Goal: Task Accomplishment & Management: Manage account settings

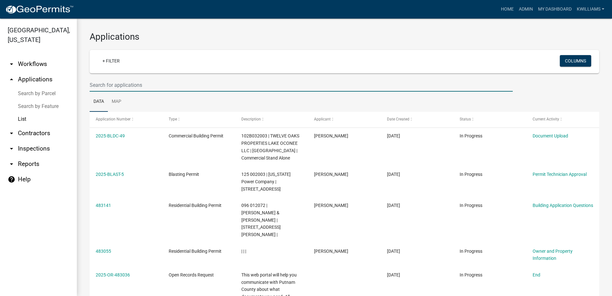
click at [111, 83] on input "text" at bounding box center [301, 84] width 423 height 13
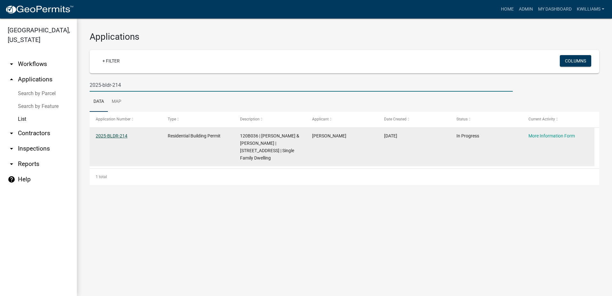
type input "2025-bldr-214"
click at [120, 136] on link "2025-BLDR-214" at bounding box center [112, 135] width 32 height 5
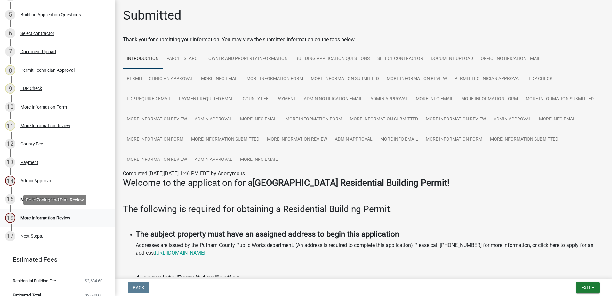
scroll to position [185, 0]
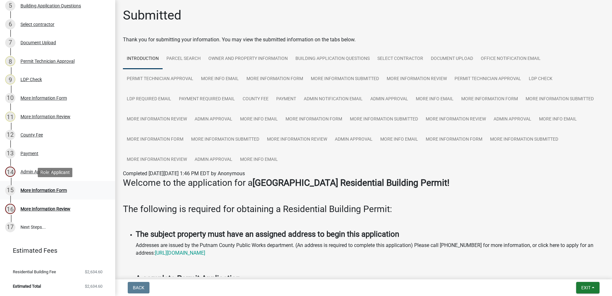
click at [32, 190] on div "More Information Form" at bounding box center [43, 190] width 46 height 4
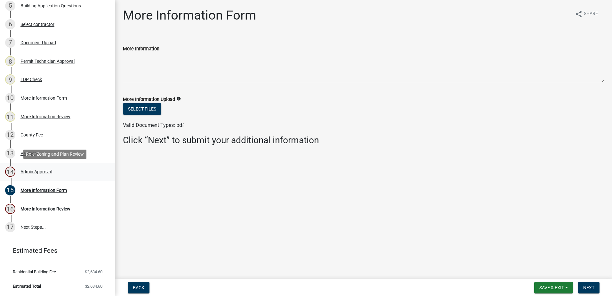
click at [29, 170] on div "Admin Approval" at bounding box center [36, 171] width 32 height 4
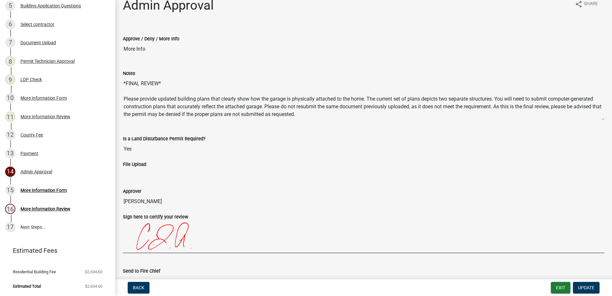
scroll to position [0, 0]
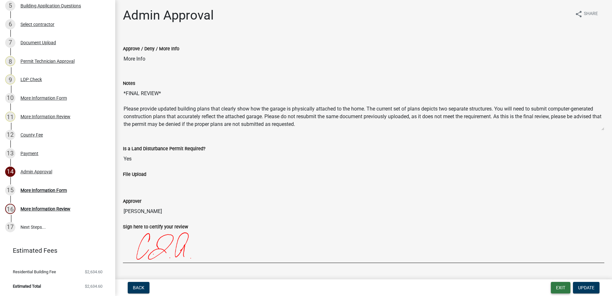
click at [559, 291] on button "Exit" at bounding box center [561, 288] width 20 height 12
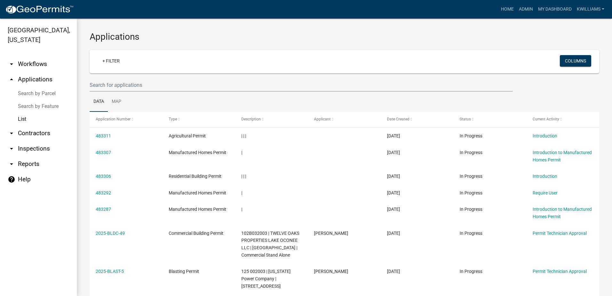
drag, startPoint x: 413, startPoint y: 55, endPoint x: 399, endPoint y: 50, distance: 14.6
click at [399, 50] on div "+ Filter Columns" at bounding box center [344, 61] width 504 height 23
drag, startPoint x: 399, startPoint y: 50, endPoint x: 397, endPoint y: 68, distance: 18.1
click at [398, 55] on div "+ Filter Columns" at bounding box center [344, 61] width 504 height 23
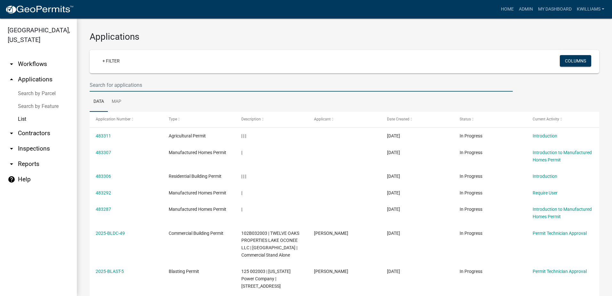
drag, startPoint x: 114, startPoint y: 84, endPoint x: 116, endPoint y: 75, distance: 9.1
click at [114, 83] on input "text" at bounding box center [301, 84] width 423 height 13
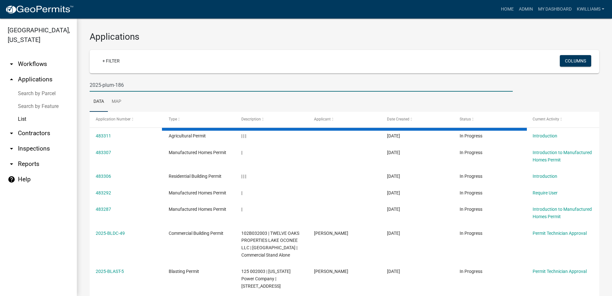
type input "2025-plum-186"
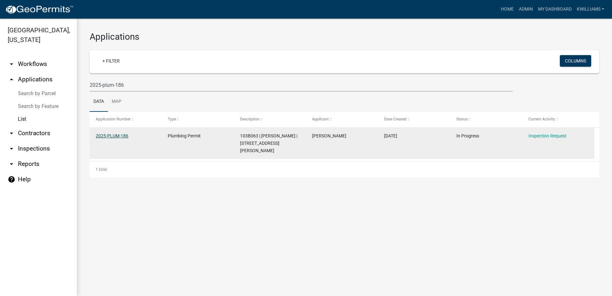
click at [122, 134] on link "2025-PLUM-186" at bounding box center [112, 135] width 33 height 5
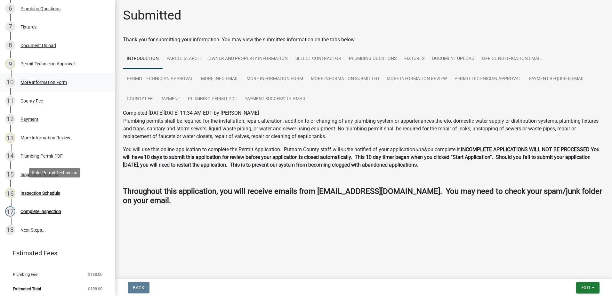
scroll to position [203, 0]
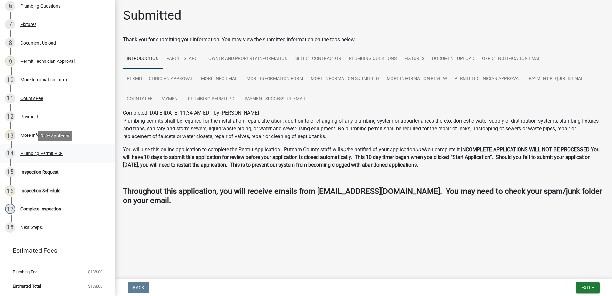
click at [26, 150] on div "14 Plumbing Permit PDF" at bounding box center [55, 153] width 100 height 10
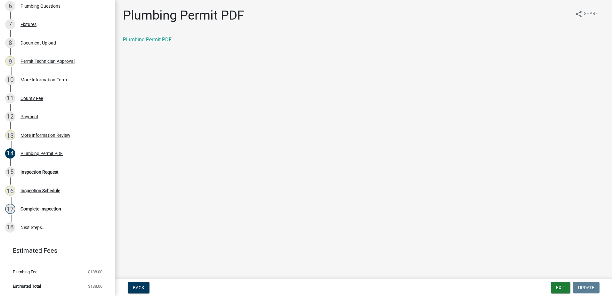
click at [552, 281] on nav "Back Exit Update" at bounding box center [363, 287] width 496 height 17
click at [559, 290] on button "Exit" at bounding box center [561, 288] width 20 height 12
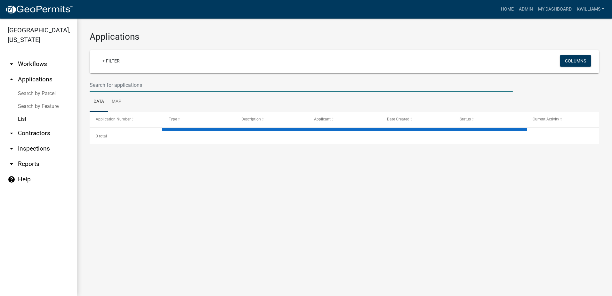
click at [99, 83] on input "text" at bounding box center [301, 84] width 423 height 13
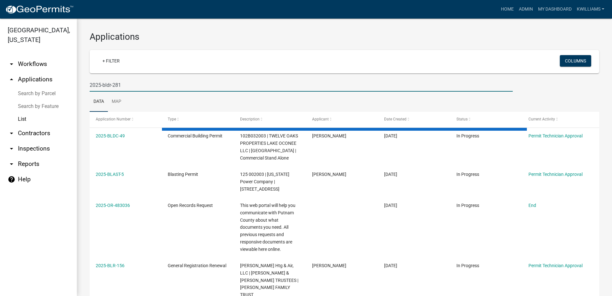
type input "2025-bldr-281"
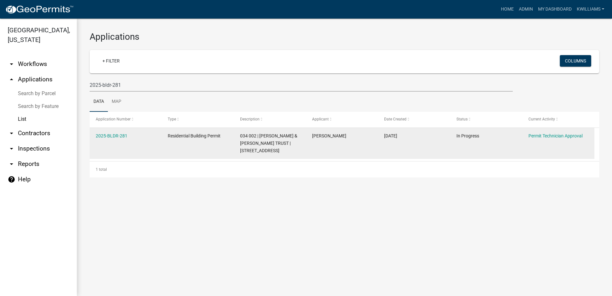
click at [102, 130] on datatable-body-cell "2025-BLDR-281" at bounding box center [126, 143] width 72 height 31
click at [100, 134] on link "2025-BLDR-281" at bounding box center [112, 135] width 32 height 5
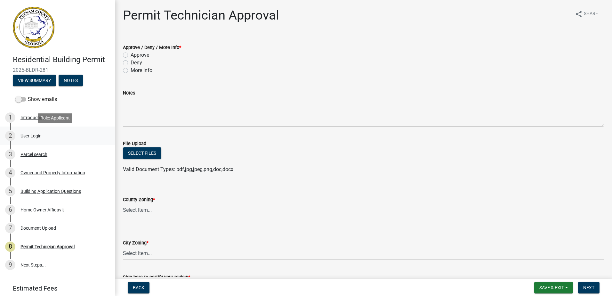
drag, startPoint x: 22, startPoint y: 133, endPoint x: 29, endPoint y: 137, distance: 7.6
click at [23, 134] on div "User Login" at bounding box center [30, 135] width 21 height 4
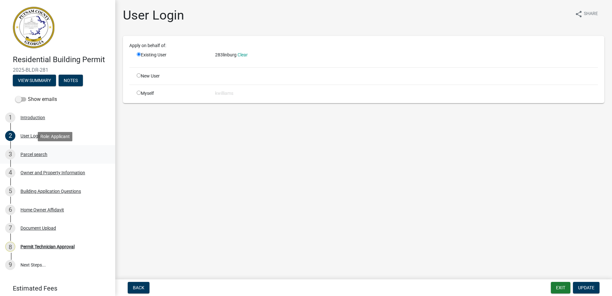
click at [30, 151] on div "3 Parcel search" at bounding box center [55, 154] width 100 height 10
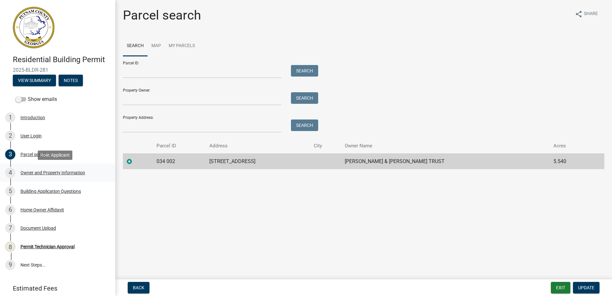
click at [48, 171] on div "Owner and Property Information" at bounding box center [52, 172] width 65 height 4
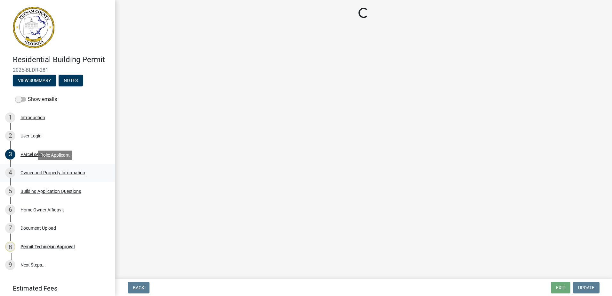
select select "ef7a1fc2-7a7a-426d-b1f0-c9b9b6ca7ff4"
select select "83394b22-4a11-496c-8e5c-75ade2e72faf"
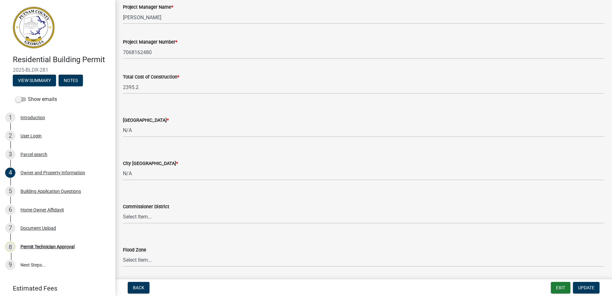
scroll to position [1024, 0]
click at [138, 131] on select "Select Item... AG-1 R-1R R-1 R-2 MHP RM-1 RM-3 C-1 C-2 I-M PUD N/A" at bounding box center [363, 129] width 481 height 13
click at [123, 123] on select "Select Item... AG-1 R-1R R-1 R-2 MHP RM-1 RM-3 C-1 C-2 I-M PUD N/A" at bounding box center [363, 129] width 481 height 13
select select "34fe85c2-5f76-4343-b6bb-8ca387e0bed7"
click at [129, 165] on div "City Zoning District *" at bounding box center [363, 162] width 481 height 8
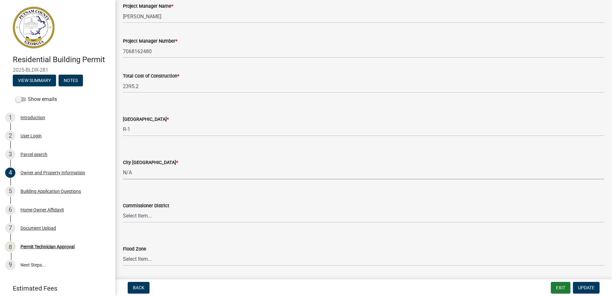
click at [128, 175] on select "Select Item... A-1 A-2 R-1 R-2 R-3 R-4 MHP C-1 C-2 I-1 I-2 DB FH H-P N/A" at bounding box center [363, 172] width 481 height 13
click at [128, 164] on label "City Zoning District *" at bounding box center [150, 162] width 55 height 4
click at [128, 166] on select "Select Item... A-1 A-2 R-1 R-2 R-3 R-4 MHP C-1 C-2 I-1 I-2 DB FH H-P N/A" at bounding box center [363, 172] width 481 height 13
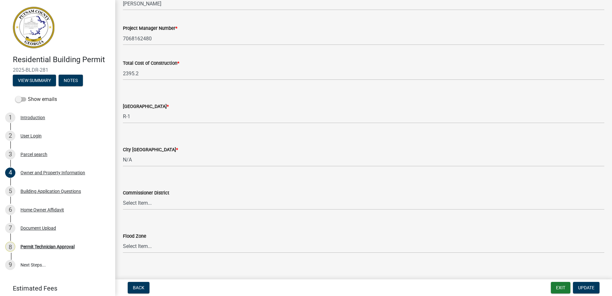
scroll to position [1043, 0]
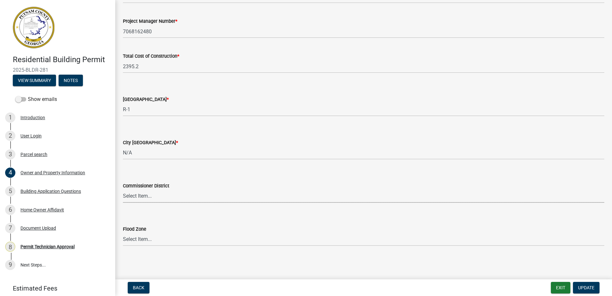
click at [151, 196] on select "Select Item... District 1 District 2 District 3 District 4" at bounding box center [363, 195] width 481 height 13
click at [123, 189] on select "Select Item... District 1 District 2 District 3 District 4" at bounding box center [363, 195] width 481 height 13
select select "ece5c1a9-df30-4702-9587-5deee23533b7"
click at [588, 287] on span "Update" at bounding box center [586, 287] width 16 height 5
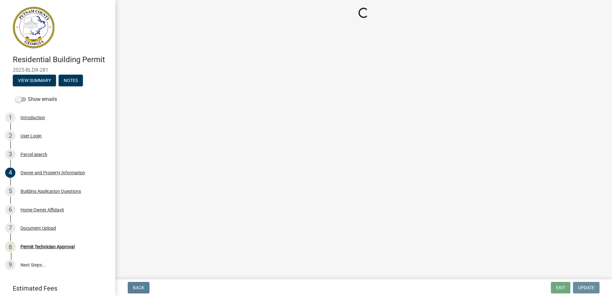
scroll to position [0, 0]
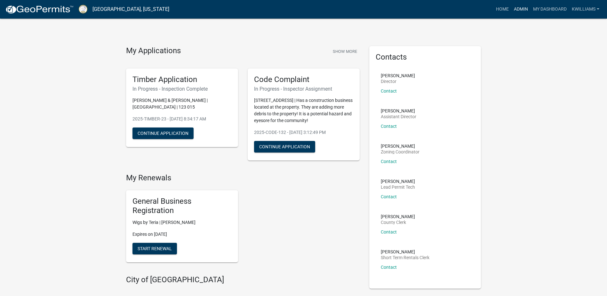
click at [521, 8] on link "Admin" at bounding box center [520, 9] width 19 height 12
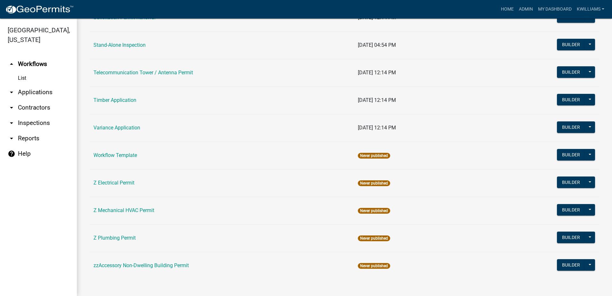
scroll to position [961, 0]
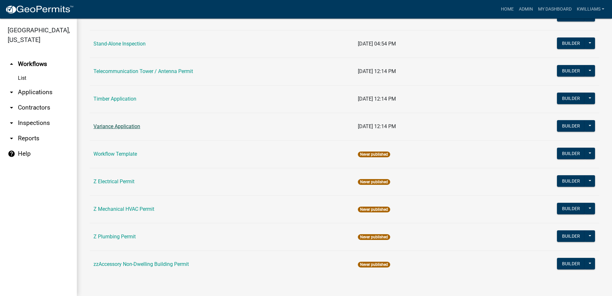
click at [99, 126] on link "Variance Application" at bounding box center [116, 126] width 47 height 6
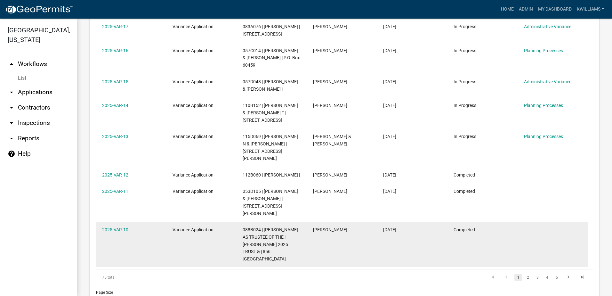
scroll to position [407, 0]
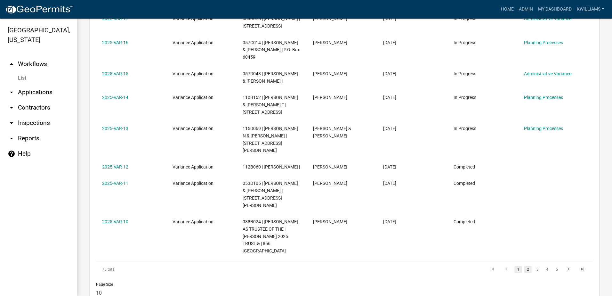
click at [524, 266] on link "2" at bounding box center [528, 269] width 8 height 7
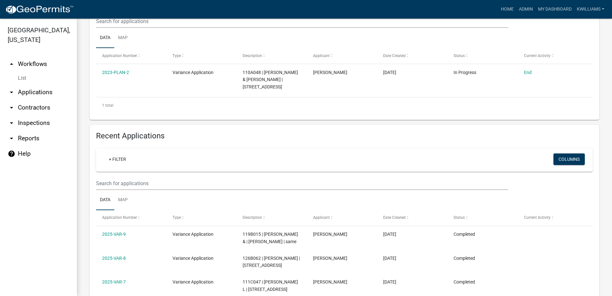
scroll to position [119, 0]
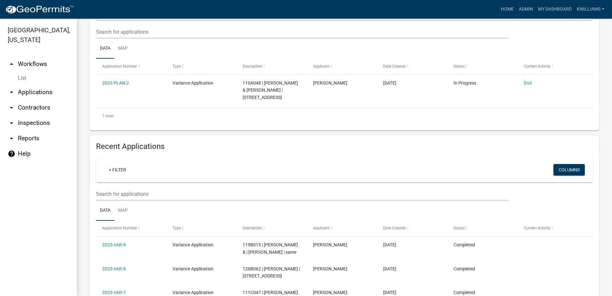
click at [111, 178] on div "+ Filter Columns" at bounding box center [344, 170] width 491 height 23
click at [128, 199] on input "text" at bounding box center [302, 193] width 412 height 13
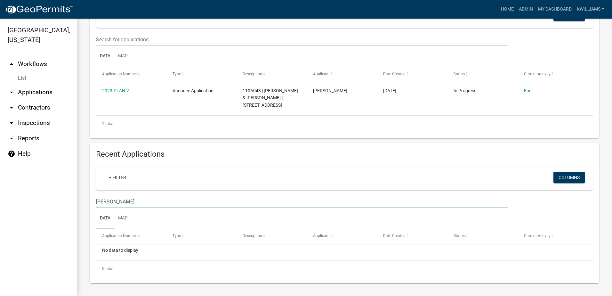
scroll to position [112, 0]
type input "Kerry Phillips"
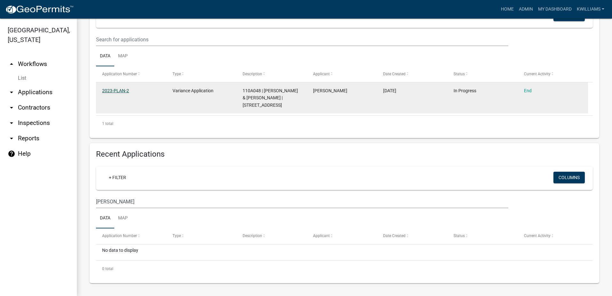
click at [114, 89] on link "2023-PLAN-2" at bounding box center [115, 90] width 27 height 5
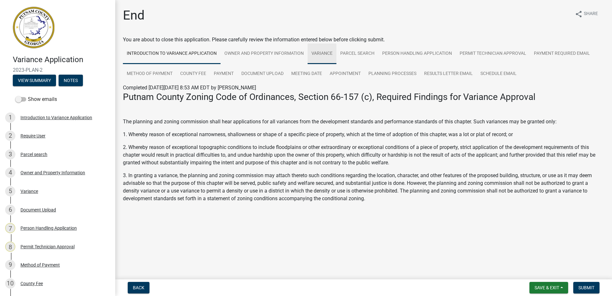
click at [324, 52] on link "Variance" at bounding box center [321, 54] width 29 height 20
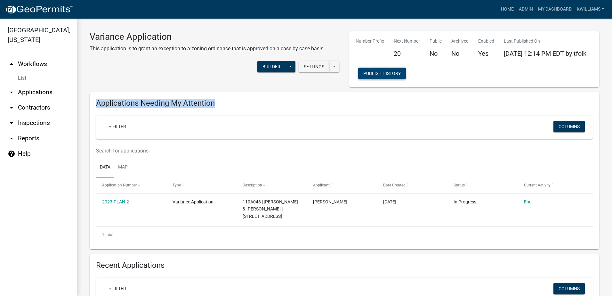
drag, startPoint x: 454, startPoint y: 85, endPoint x: 471, endPoint y: 76, distance: 19.2
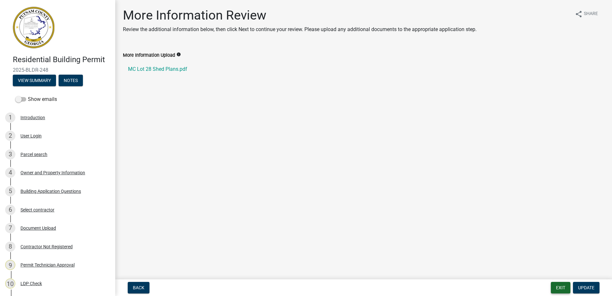
click at [555, 287] on button "Exit" at bounding box center [561, 288] width 20 height 12
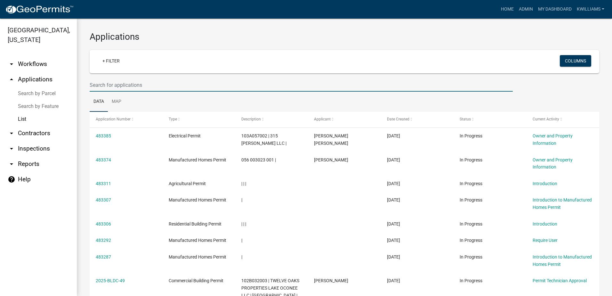
click at [136, 85] on input "text" at bounding box center [301, 84] width 423 height 13
type input "2025-bldr-281"
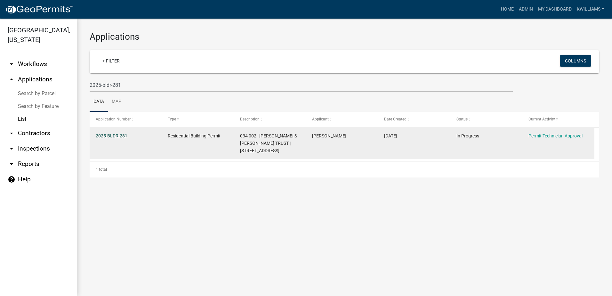
click at [122, 133] on link "2025-BLDR-281" at bounding box center [112, 135] width 32 height 5
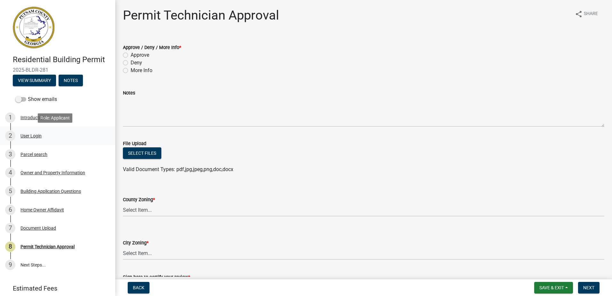
click at [32, 140] on div "2 User Login" at bounding box center [55, 136] width 100 height 10
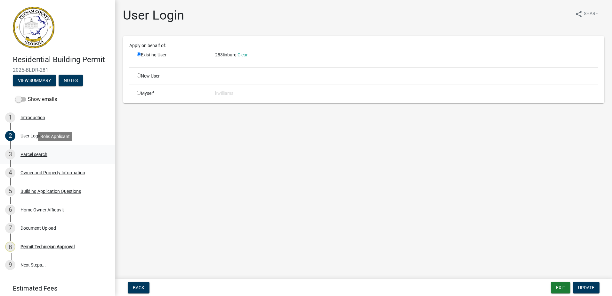
click at [27, 152] on div "Parcel search" at bounding box center [33, 154] width 27 height 4
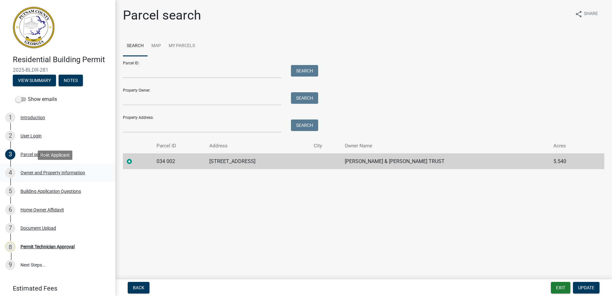
click at [33, 172] on div "Owner and Property Information" at bounding box center [52, 172] width 65 height 4
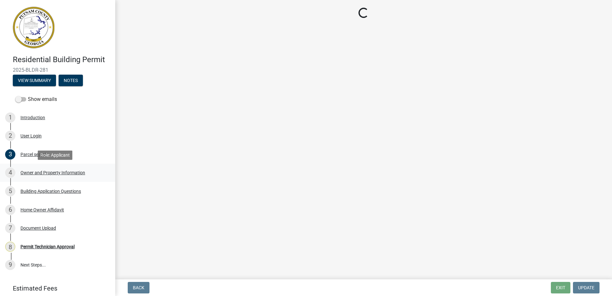
select select "34fe85c2-5f76-4343-b6bb-8ca387e0bed7"
select select "83394b22-4a11-496c-8e5c-75ade2e72faf"
select select "ece5c1a9-df30-4702-9587-5deee23533b7"
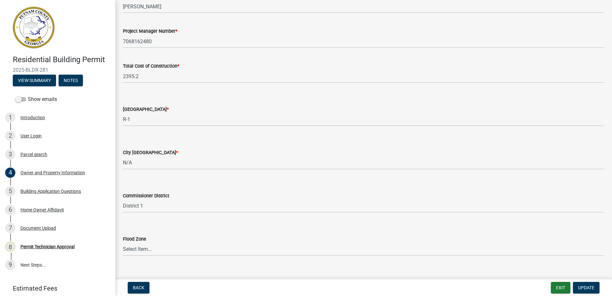
scroll to position [1043, 0]
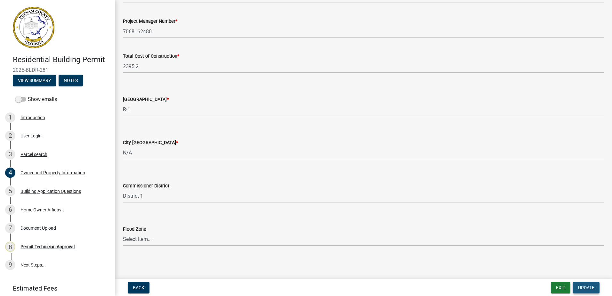
click at [591, 287] on span "Update" at bounding box center [586, 287] width 16 height 5
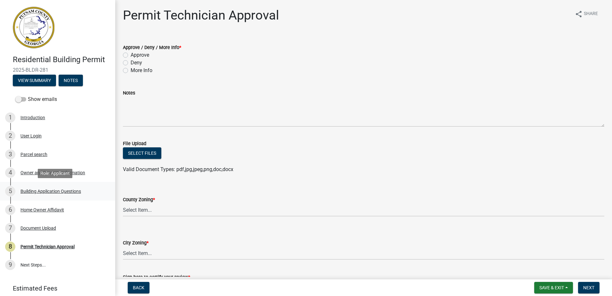
click at [27, 190] on div "Building Application Questions" at bounding box center [50, 191] width 60 height 4
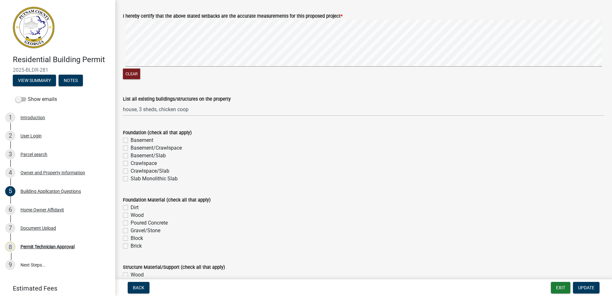
scroll to position [1120, 0]
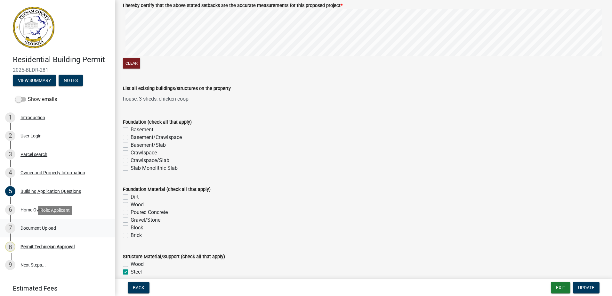
click at [27, 226] on div "Document Upload" at bounding box center [38, 228] width 36 height 4
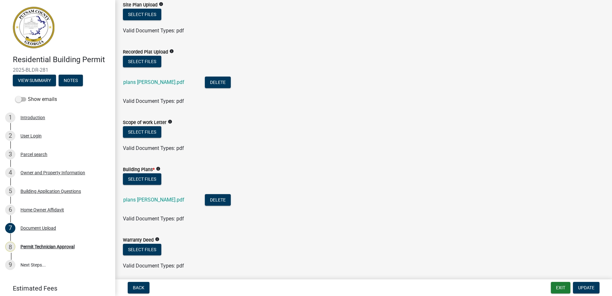
scroll to position [224, 0]
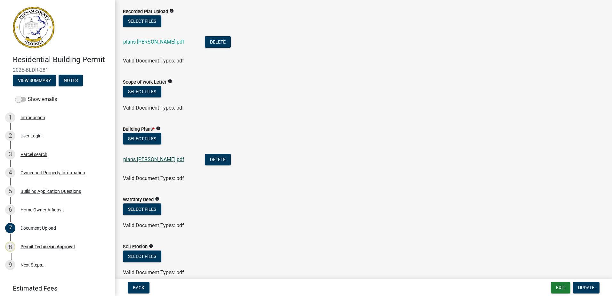
click at [133, 157] on link "plans linch.pdf" at bounding box center [153, 159] width 61 height 6
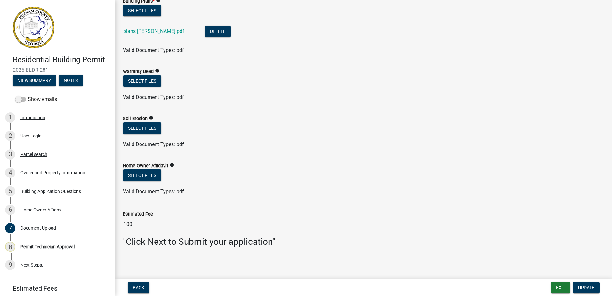
scroll to position [353, 0]
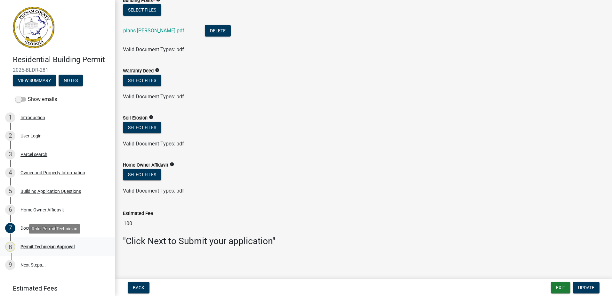
click at [52, 244] on div "Permit Technician Approval" at bounding box center [47, 246] width 54 height 4
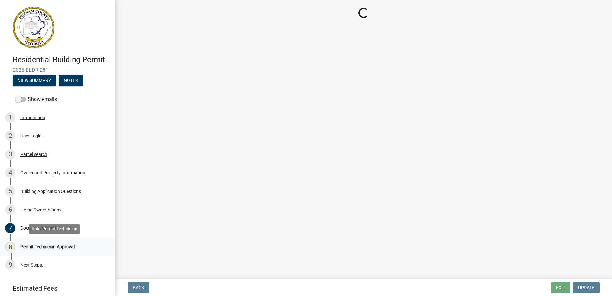
scroll to position [0, 0]
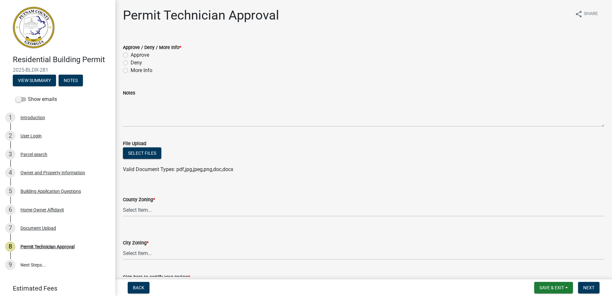
click at [131, 69] on label "More Info" at bounding box center [142, 71] width 22 height 8
click at [131, 69] on input "More Info" at bounding box center [133, 69] width 4 height 4
radio input "true"
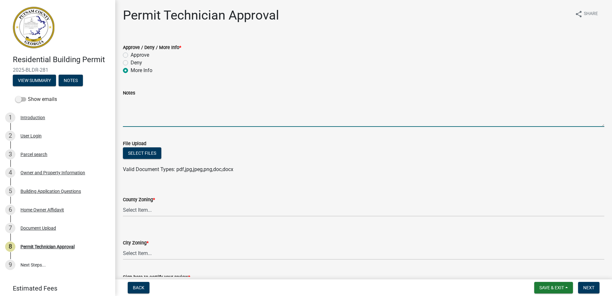
click at [130, 111] on textarea "Notes" at bounding box center [363, 112] width 481 height 30
paste textarea "(k)Accessory buildings: Maximum of two per lot, excluding one garage, or carpor…"
click at [122, 102] on div "Notes (k)Accessory buildings: Maximum of two per lot, excluding one garage, or …" at bounding box center [363, 103] width 491 height 47
click at [125, 104] on textarea "(k)Accessory buildings: Maximum of two per lot, excluding one garage, or carpor…" at bounding box center [363, 112] width 481 height 30
click at [123, 102] on textarea "(k)Accessory buildings: Maximum of two per lot, excluding one garage, or carpor…" at bounding box center [363, 112] width 481 height 30
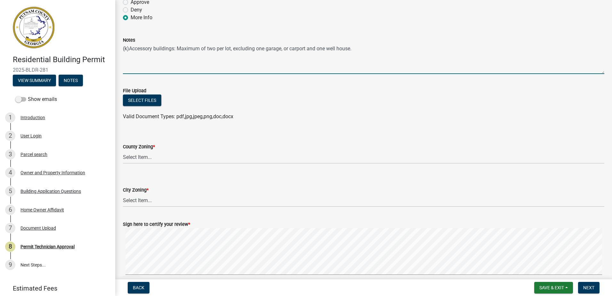
scroll to position [32, 0]
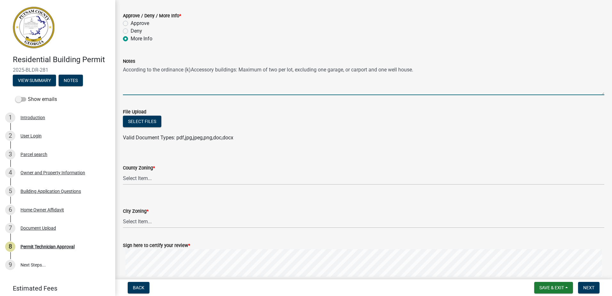
click at [182, 68] on textarea "According to the ordinance (k)Accessory buildings: Maximum of two per lot, excl…" at bounding box center [363, 80] width 481 height 30
click at [184, 70] on textarea "According to the ordinance (k)Accessory buildings: Maximum of two per lot, excl…" at bounding box center [363, 80] width 481 height 30
paste textarea "Sec. 66-82."
click at [162, 71] on textarea "According to the ordinance Sec. 66-82. (k)Accessory buildings: Maximum of two p…" at bounding box center [363, 80] width 481 height 30
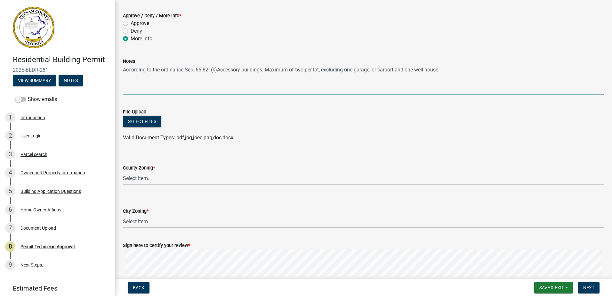
paste textarea "R-1 SINGLE-FAMILY RESIDENTIAL DISTRICT"
click at [245, 57] on div "Notes" at bounding box center [363, 61] width 481 height 8
click at [261, 70] on textarea "According to the R-1 SINGLE-FAMILY RESIDENTIAL DISTRICTordinance Sec. 66-82. (k…" at bounding box center [363, 80] width 481 height 30
click at [555, 69] on textarea "According to the R-1 SINGLE-FAMILY RESIDENTIAL DISTRICT Ordinance Sec. 66-82. (…" at bounding box center [363, 80] width 481 height 30
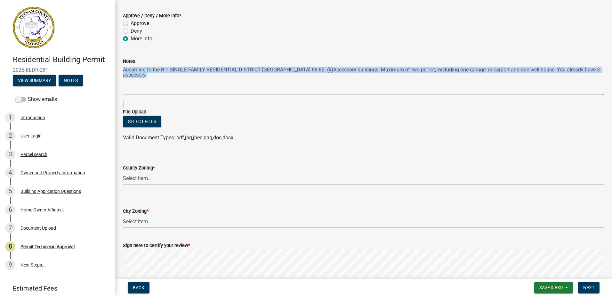
drag, startPoint x: 129, startPoint y: 74, endPoint x: 302, endPoint y: 100, distance: 175.7
click at [302, 100] on wm-data-entity-input-list "Approve / Deny / More Info * Approve Deny More Info Notes According to the R-1 …" at bounding box center [363, 159] width 481 height 311
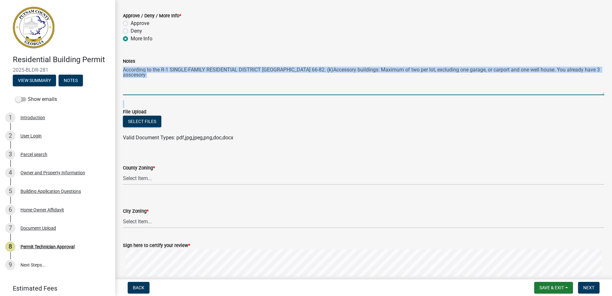
drag, startPoint x: 302, startPoint y: 100, endPoint x: 178, endPoint y: 92, distance: 125.0
click at [178, 92] on textarea "According to the R-1 SINGLE-FAMILY RESIDENTIAL DISTRICT Ordinance Sec. 66-82. (…" at bounding box center [363, 80] width 481 height 30
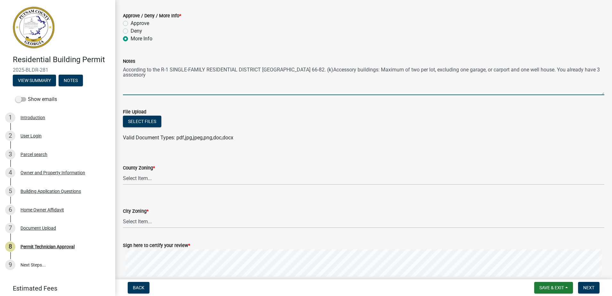
click at [159, 77] on textarea "According to the R-1 SINGLE-FAMILY RESIDENTIAL DISTRICT Ordinance Sec. 66-82. (…" at bounding box center [363, 80] width 481 height 30
click at [148, 74] on textarea "According to the R-1 SINGLE-FAMILY RESIDENTIAL DISTRICT Ordinance Sec. 66-82. (…" at bounding box center [363, 80] width 481 height 30
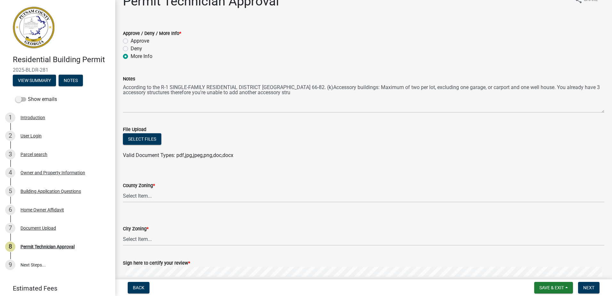
scroll to position [0, 0]
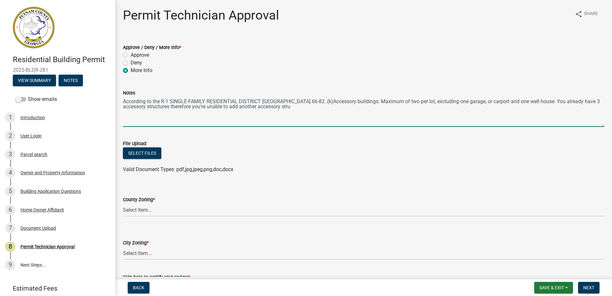
click at [296, 109] on textarea "According to the R-1 SINGLE-FAMILY RESIDENTIAL DISTRICT Ordinance Sec. 66-82. (…" at bounding box center [363, 112] width 481 height 30
click at [587, 100] on textarea "According to the R-1 SINGLE-FAMILY RESIDENTIAL DISTRICT Ordinance Sec. 66-82. (…" at bounding box center [363, 112] width 481 height 30
type textarea "According to the R-1 SINGLE-FAMILY RESIDENTIAL DISTRICT Ordinance Sec. 66-82. (…"
click at [146, 207] on select "Select Item... AG-1 R-1R R-1 R-2 MHP RM-1 RM-3 C-1 C-2 I-M PUD N/A" at bounding box center [363, 209] width 481 height 13
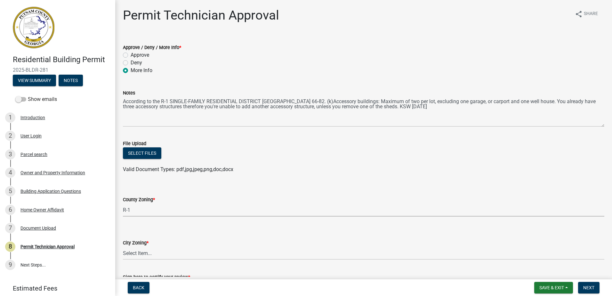
click at [123, 203] on select "Select Item... AG-1 R-1R R-1 R-2 MHP RM-1 RM-3 C-1 C-2 I-M PUD N/A" at bounding box center [363, 209] width 481 height 13
select select "34fe85c2-5f76-4343-b6bb-8ca387e0bed7"
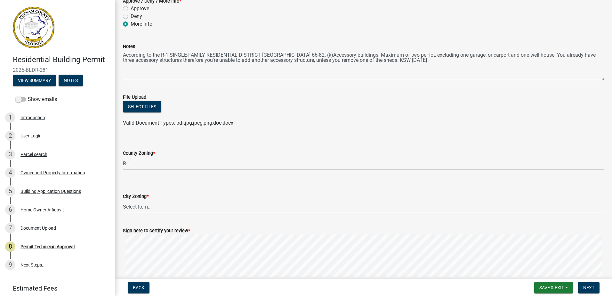
scroll to position [96, 0]
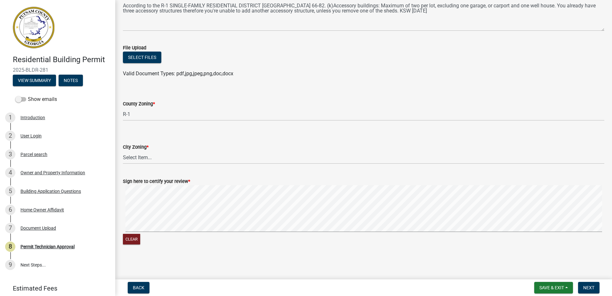
click at [137, 150] on div "City Zoning *" at bounding box center [363, 147] width 481 height 8
click at [137, 157] on select "Select Item... A-1 A-2 R-1 R-2 R-3 R-4 MHP C-1 C-2 I-1 I-2 DB FH H-P N/A" at bounding box center [363, 157] width 481 height 13
click at [123, 151] on select "Select Item... A-1 A-2 R-1 R-2 R-3 R-4 MHP C-1 C-2 I-1 I-2 DB FH H-P N/A" at bounding box center [363, 157] width 481 height 13
select select "83394b22-4a11-496c-8e5c-75ade2e72faf"
click at [591, 285] on span "Next" at bounding box center [588, 287] width 11 height 5
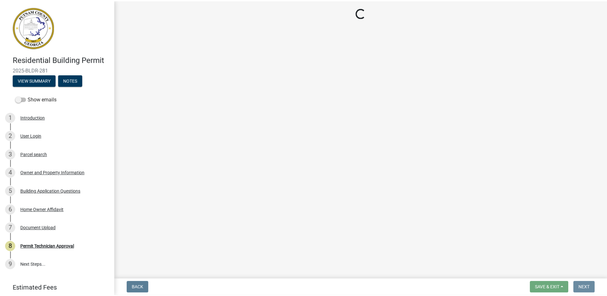
scroll to position [0, 0]
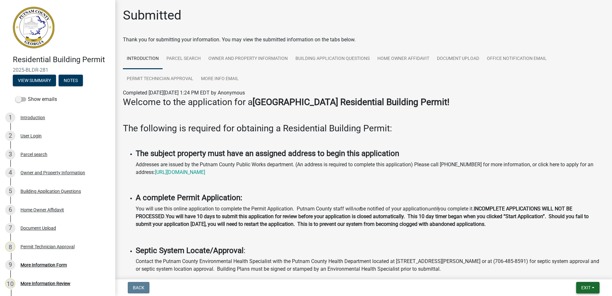
click at [581, 284] on button "Exit" at bounding box center [587, 288] width 23 height 12
click at [575, 266] on button "Save & Exit" at bounding box center [573, 270] width 51 height 15
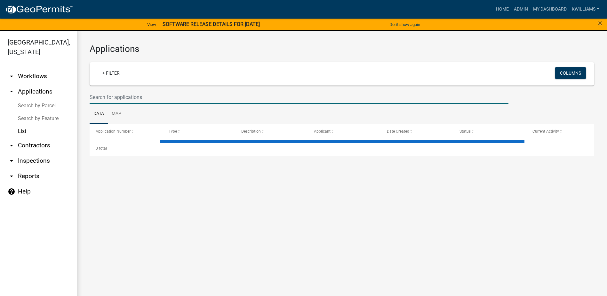
click at [117, 97] on input "text" at bounding box center [299, 97] width 419 height 13
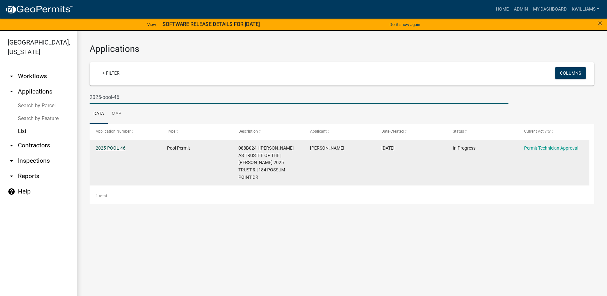
type input "2025-pool-46"
click at [105, 145] on link "2025-POOL-46" at bounding box center [111, 147] width 30 height 5
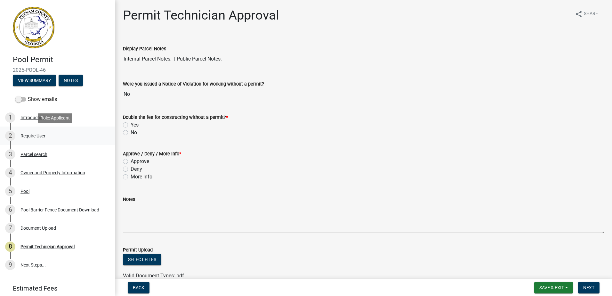
click at [28, 130] on link "2 Require User" at bounding box center [57, 135] width 115 height 19
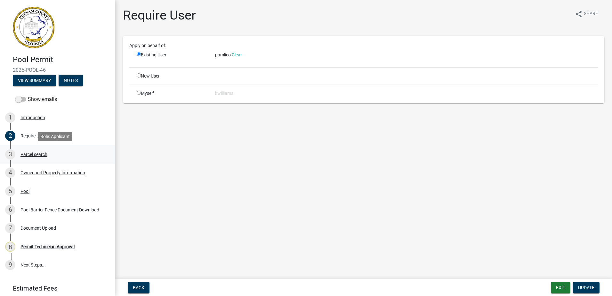
click at [35, 152] on div "Parcel search" at bounding box center [33, 154] width 27 height 4
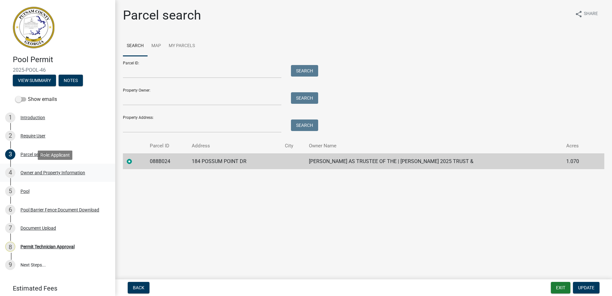
click at [34, 172] on div "Owner and Property Information" at bounding box center [52, 172] width 65 height 4
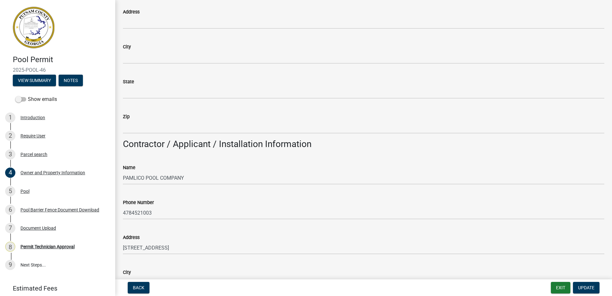
scroll to position [416, 0]
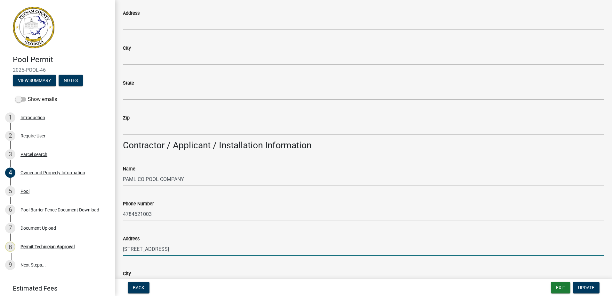
drag, startPoint x: 178, startPoint y: 251, endPoint x: 124, endPoint y: 245, distance: 54.1
click at [117, 246] on div "Owner and Property Information share Share Property Information Applicant Name …" at bounding box center [363, 226] width 496 height 1269
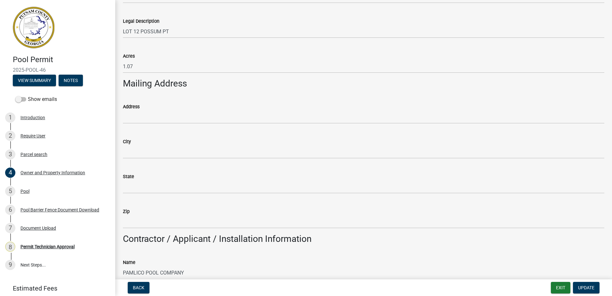
scroll to position [320, 0]
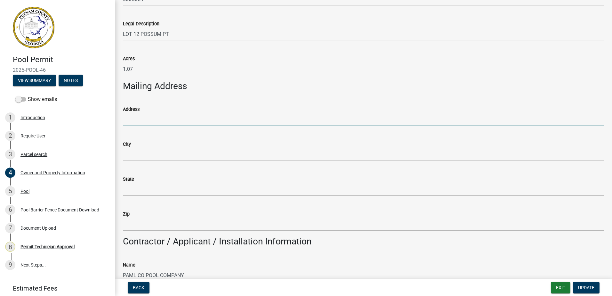
click at [133, 121] on input "Address" at bounding box center [363, 119] width 481 height 13
paste input "2585 N COLUMBIA ST"
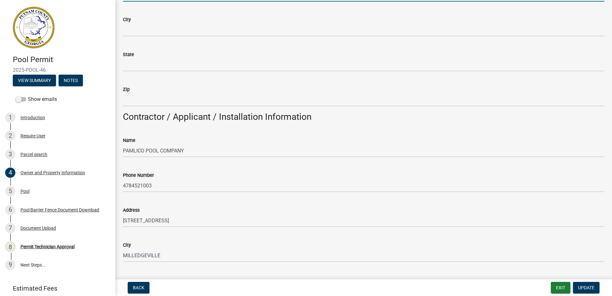
scroll to position [448, 0]
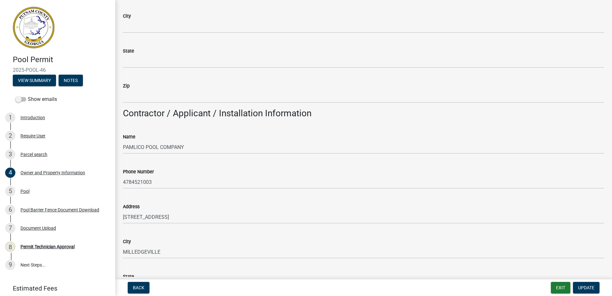
type input "2585 N COLUMBIA ST"
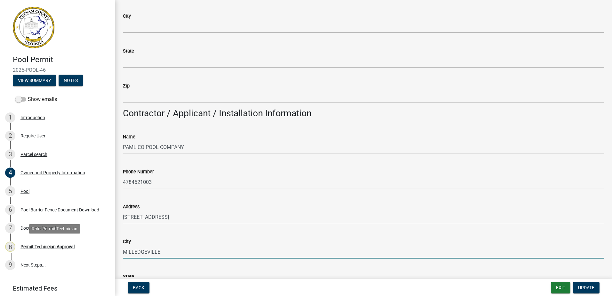
drag, startPoint x: 166, startPoint y: 251, endPoint x: 160, endPoint y: 254, distance: 6.5
click at [104, 247] on div "Pool Permit 2025-POOL-46 View Summary Notes Show emails 1 Introduction 2 Requir…" at bounding box center [306, 148] width 612 height 296
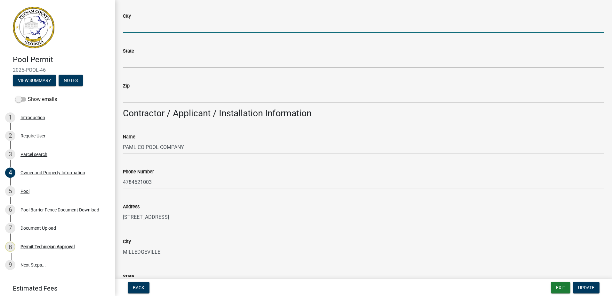
click at [134, 20] on input "City" at bounding box center [363, 26] width 481 height 13
type input "Milledgeville"
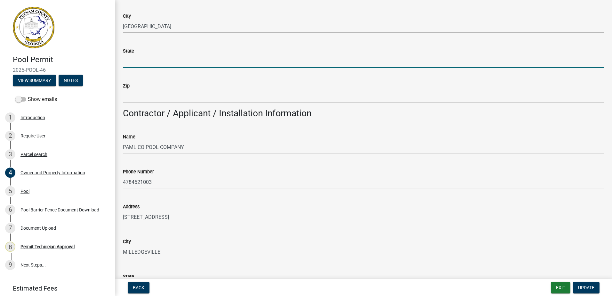
click at [145, 60] on input "State" at bounding box center [363, 61] width 481 height 13
type input "GA"
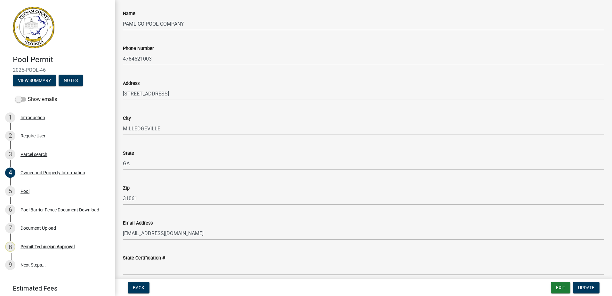
scroll to position [576, 0]
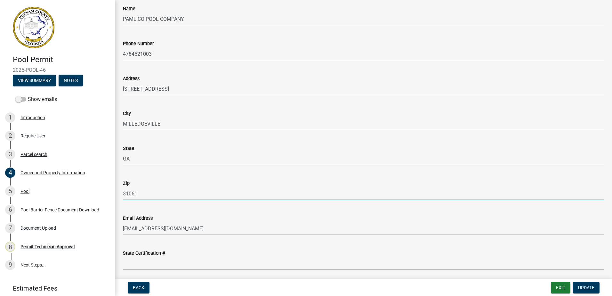
drag, startPoint x: 142, startPoint y: 197, endPoint x: 120, endPoint y: 195, distance: 21.8
click at [116, 193] on div "Owner and Property Information share Share Property Information Applicant Name …" at bounding box center [363, 66] width 496 height 1269
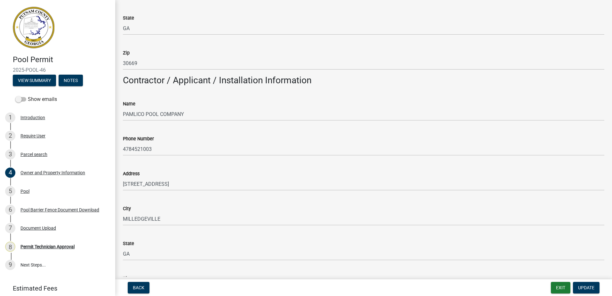
scroll to position [480, 0]
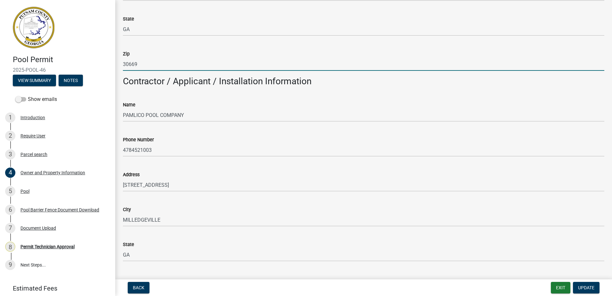
drag, startPoint x: 143, startPoint y: 67, endPoint x: 133, endPoint y: 56, distance: 14.5
click at [106, 60] on div "Pool Permit 2025-POOL-46 View Summary Notes Show emails 1 Introduction 2 Requir…" at bounding box center [306, 148] width 612 height 296
paste input "1061"
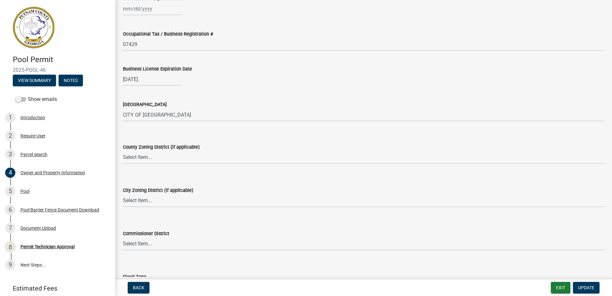
scroll to position [896, 0]
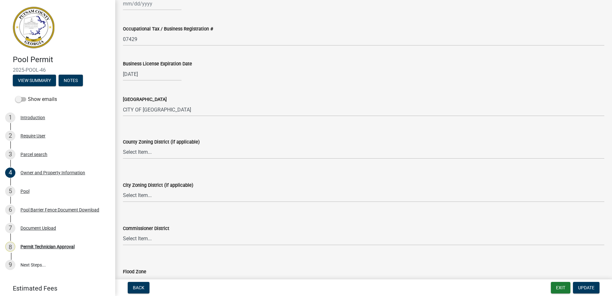
type input "31061"
click at [134, 155] on select "Select Item... AG-1 R-1R R-1 R-2 MHP RM-1 RM-3 C-1 C-2 I-M PUD N/A" at bounding box center [363, 152] width 481 height 13
click at [123, 146] on select "Select Item... AG-1 R-1R R-1 R-2 MHP RM-1 RM-3 C-1 C-2 I-M PUD N/A" at bounding box center [363, 152] width 481 height 13
select select "78bfdc44-73ff-456e-a557-d4c99b9c08be"
click at [137, 193] on select "Select Item... A-1 A-2 R-1 R-2 R-3 R-4 MHP C-1 C-2 I-1 I-2 DB FH H-P N/A" at bounding box center [363, 195] width 481 height 13
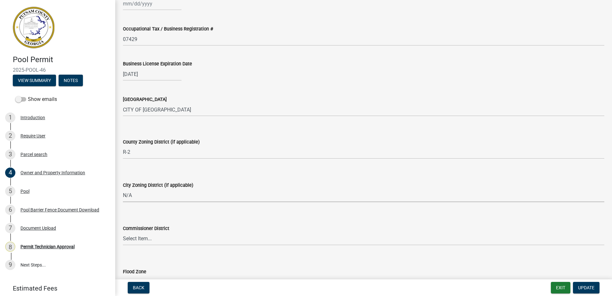
click at [123, 189] on select "Select Item... A-1 A-2 R-1 R-2 R-3 R-4 MHP C-1 C-2 I-1 I-2 DB FH H-P N/A" at bounding box center [363, 195] width 481 height 13
select select "83394b22-4a11-496c-8e5c-75ade2e72faf"
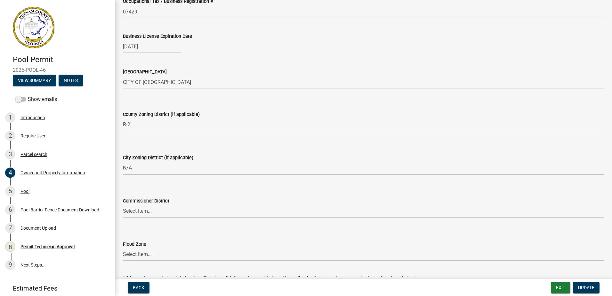
scroll to position [960, 0]
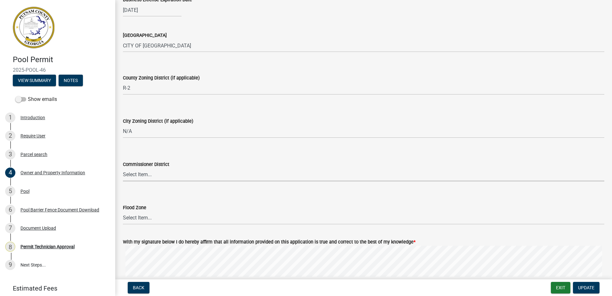
click at [142, 174] on select "Select Item... District 1 District 2 District 3 District 4" at bounding box center [363, 174] width 481 height 13
click at [123, 168] on select "Select Item... District 1 District 2 District 3 District 4" at bounding box center [363, 174] width 481 height 13
click at [139, 178] on select "Select Item... District 1 District 2 District 3 District 4" at bounding box center [363, 174] width 481 height 13
click at [123, 168] on select "Select Item... District 1 District 2 District 3 District 4" at bounding box center [363, 174] width 481 height 13
select select "295c155f-de53-4b68-9fdd-08c8883e9b6f"
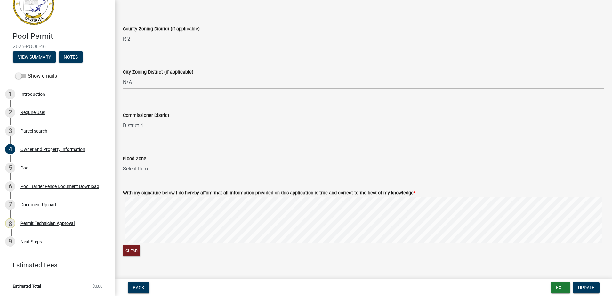
scroll to position [1020, 0]
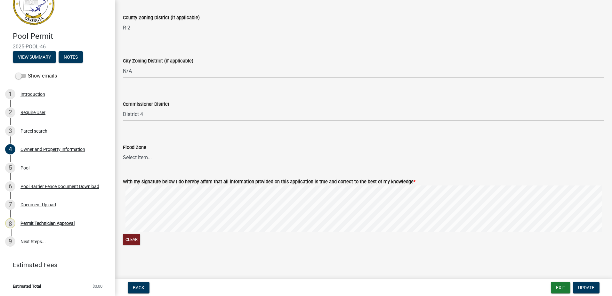
click at [133, 149] on label "Flood Zone" at bounding box center [134, 147] width 23 height 4
click at [133, 151] on select "Select Item... Zone A Zone V Zone A99 Zone AE Zone AO Zone AH Zone VE Zone AR Z…" at bounding box center [363, 157] width 481 height 13
click at [136, 166] on wm-data-entity-input "Flood Zone Select Item... Zone A Zone V Zone A99 Zone AE Zone AO Zone AH Zone V…" at bounding box center [363, 148] width 481 height 43
click at [138, 161] on select "Select Item... Zone A Zone V Zone A99 Zone AE Zone AO Zone AH Zone VE Zone AR Z…" at bounding box center [363, 157] width 481 height 13
click at [123, 151] on select "Select Item... Zone A Zone V Zone A99 Zone AE Zone AO Zone AH Zone VE Zone AR Z…" at bounding box center [363, 157] width 481 height 13
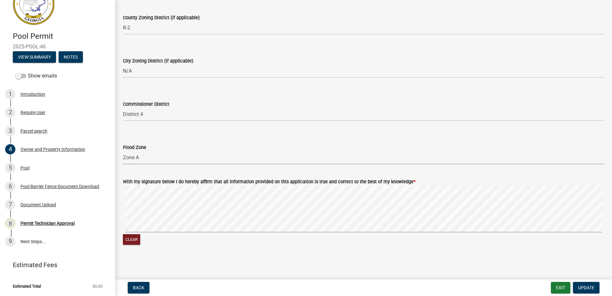
select select "6f1acead-4b1a-4680-ba5d-beeb03d30465"
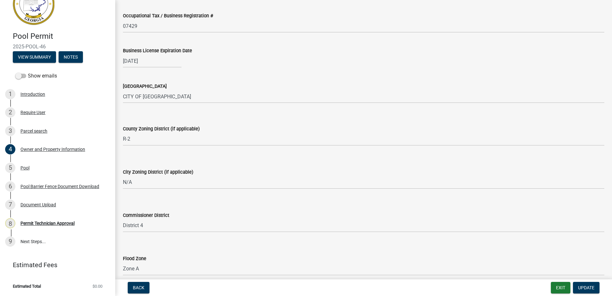
scroll to position [892, 0]
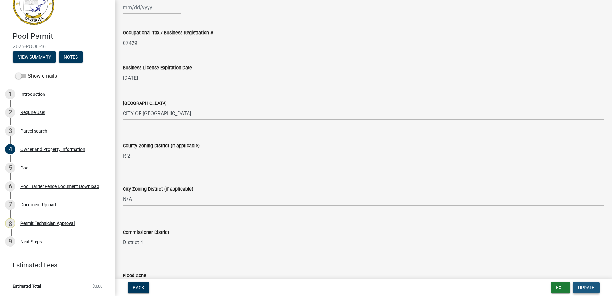
click at [587, 288] on span "Update" at bounding box center [586, 287] width 16 height 5
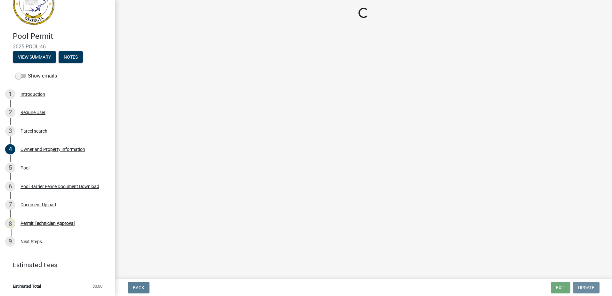
scroll to position [0, 0]
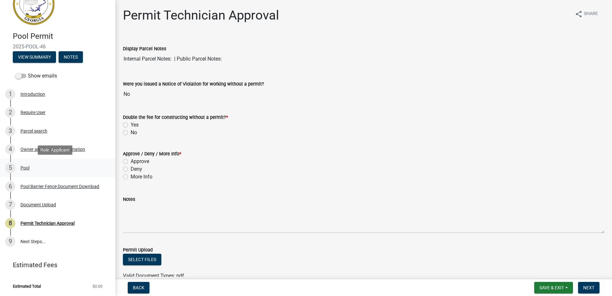
click at [28, 169] on div "Pool" at bounding box center [24, 167] width 9 height 4
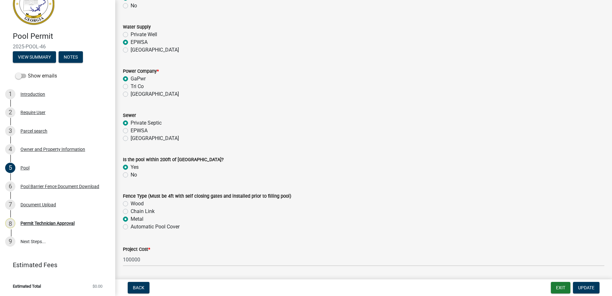
scroll to position [594, 0]
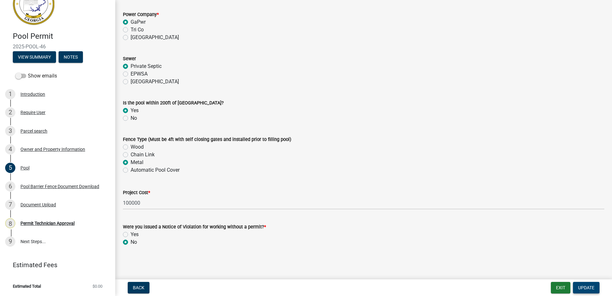
click at [585, 287] on span "Update" at bounding box center [586, 287] width 16 height 5
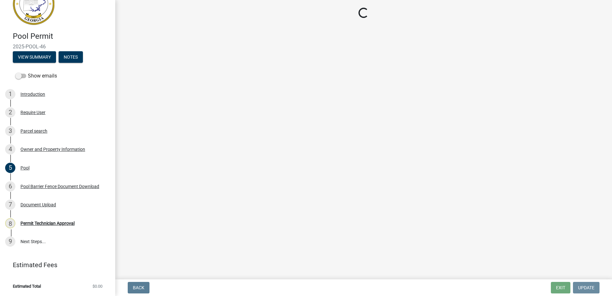
scroll to position [0, 0]
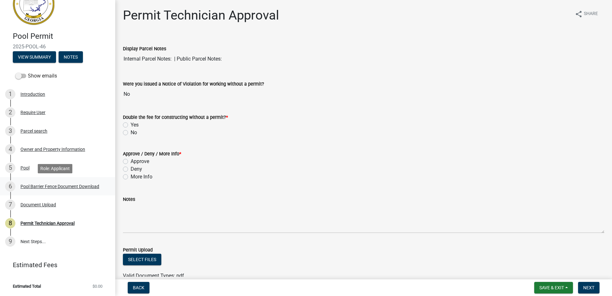
click at [32, 185] on div "Pool Barrier Fence Document Download" at bounding box center [59, 186] width 79 height 4
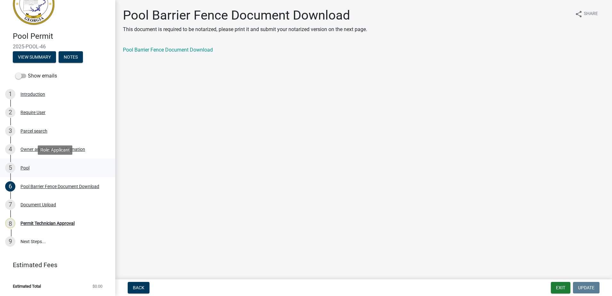
click at [23, 163] on div "5 Pool" at bounding box center [55, 168] width 100 height 10
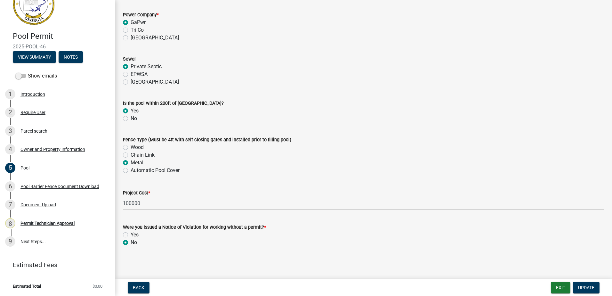
scroll to position [594, 0]
click at [28, 186] on div "Pool Barrier Fence Document Download" at bounding box center [59, 186] width 79 height 4
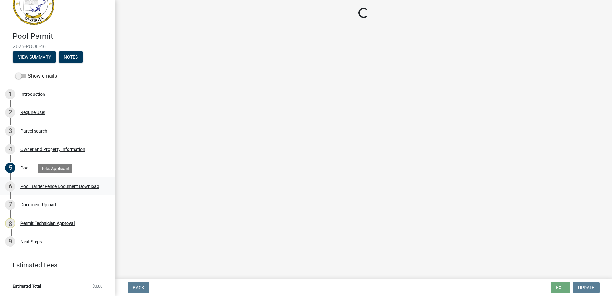
scroll to position [0, 0]
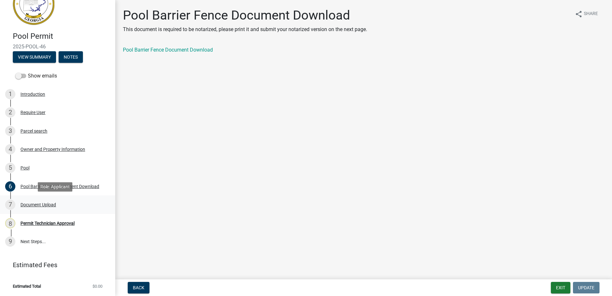
click at [27, 205] on div "Document Upload" at bounding box center [38, 204] width 36 height 4
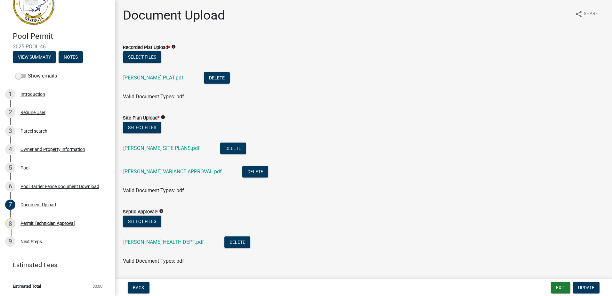
click at [142, 81] on div "MCCARRELL PLAT.pdf" at bounding box center [158, 78] width 70 height 13
click at [142, 78] on link "MCCARRELL PLAT.pdf" at bounding box center [153, 78] width 60 height 6
click at [161, 148] on link "MCCARRELL SITE PLANS.pdf" at bounding box center [161, 148] width 76 height 6
click at [146, 171] on link "MCCARRELL VARIANCE APPROVAL.pdf" at bounding box center [172, 171] width 99 height 6
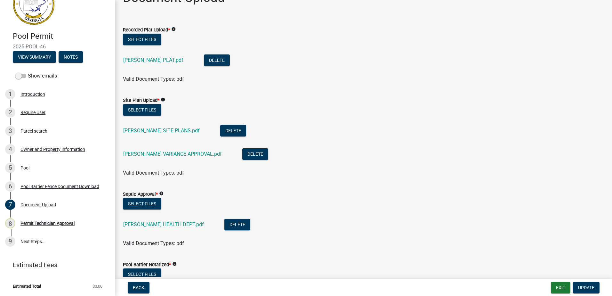
scroll to position [32, 0]
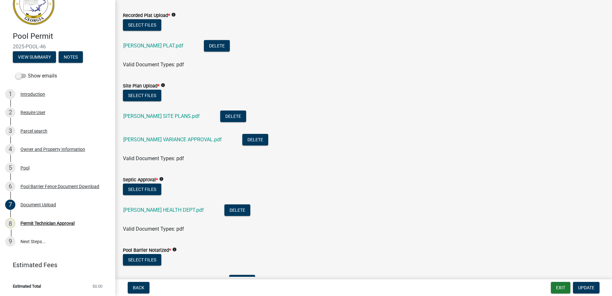
click at [151, 205] on div "MCCARRELL HEALTH DEPT.pdf" at bounding box center [168, 210] width 91 height 13
click at [148, 214] on div "MCCARRELL HEALTH DEPT.pdf" at bounding box center [168, 210] width 91 height 13
click at [148, 211] on link "MCCARRELL HEALTH DEPT.pdf" at bounding box center [163, 210] width 81 height 6
click at [146, 207] on link "MCCARRELL HEALTH DEPT.pdf" at bounding box center [163, 210] width 81 height 6
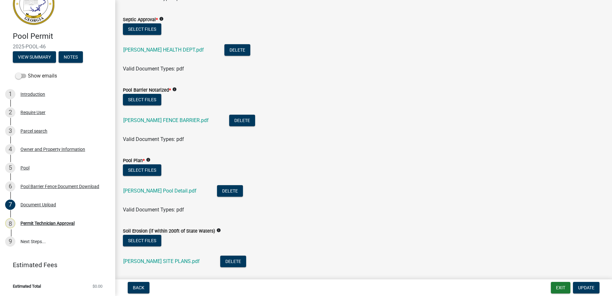
scroll to position [224, 0]
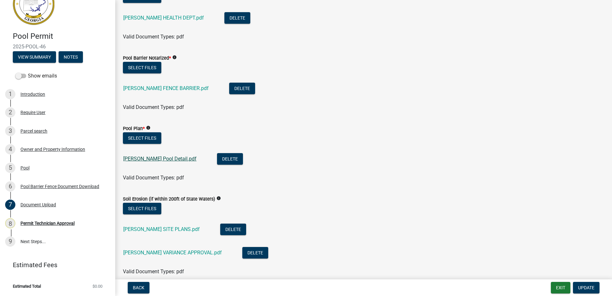
click at [173, 160] on link "McCarrell DianE Pool Detail.pdf" at bounding box center [159, 158] width 73 height 6
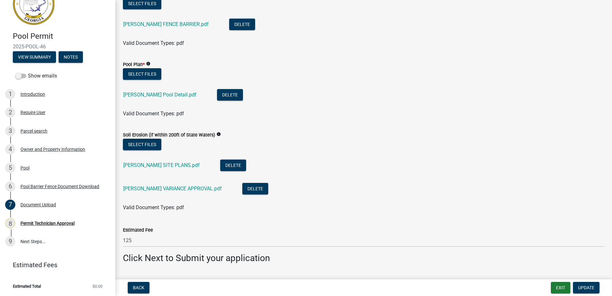
scroll to position [305, 0]
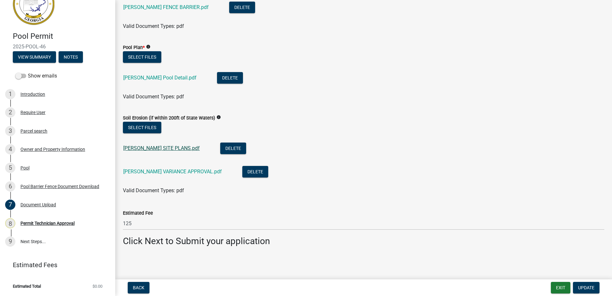
click at [160, 145] on link "MCCARRELL SITE PLANS.pdf" at bounding box center [161, 148] width 76 height 6
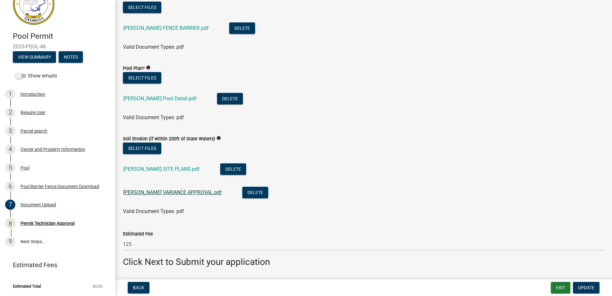
scroll to position [273, 0]
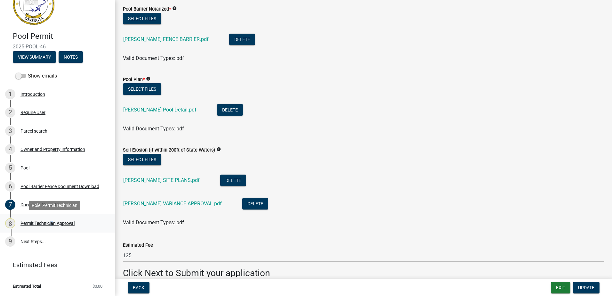
click at [52, 218] on link "8 Permit Technician Approval" at bounding box center [57, 223] width 115 height 19
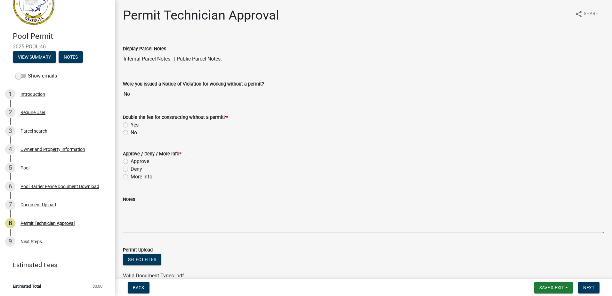
click at [128, 132] on div "No" at bounding box center [363, 133] width 481 height 8
click at [131, 132] on label "No" at bounding box center [134, 133] width 6 height 8
click at [131, 132] on input "No" at bounding box center [133, 131] width 4 height 4
radio input "true"
click at [128, 173] on div "More Info" at bounding box center [363, 177] width 481 height 8
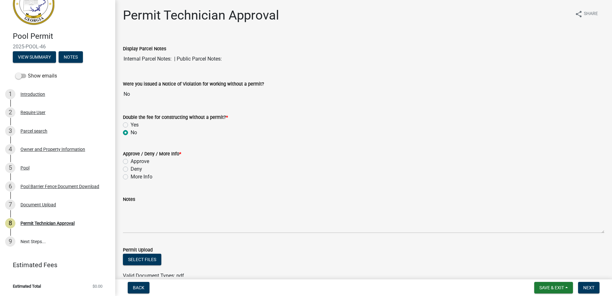
click at [123, 174] on div "More Info" at bounding box center [363, 177] width 481 height 8
click at [131, 177] on label "More Info" at bounding box center [142, 177] width 22 height 8
click at [131, 177] on input "More Info" at bounding box center [133, 175] width 4 height 4
radio input "true"
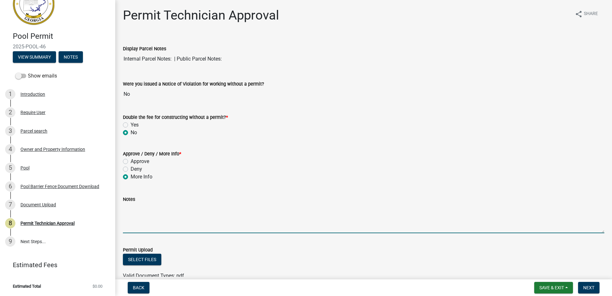
click at [131, 208] on textarea "Notes" at bounding box center [363, 218] width 481 height 30
click at [174, 213] on textarea "According to the" at bounding box center [363, 218] width 481 height 30
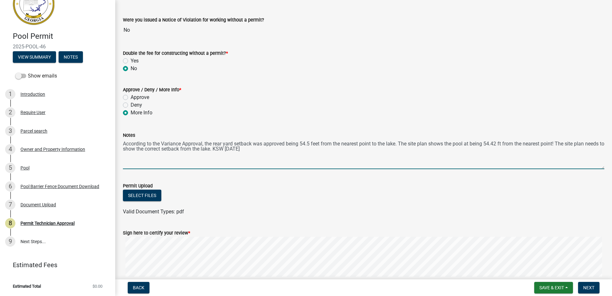
scroll to position [96, 0]
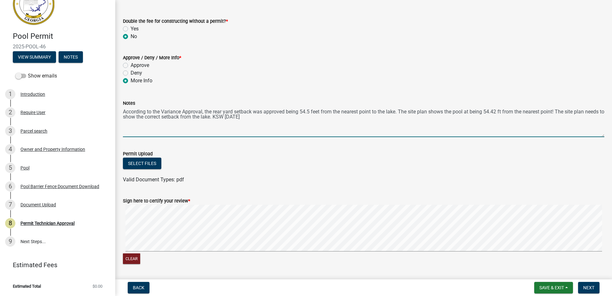
type textarea "According to the Variance Approval, the rear yard setback was approved being 54…"
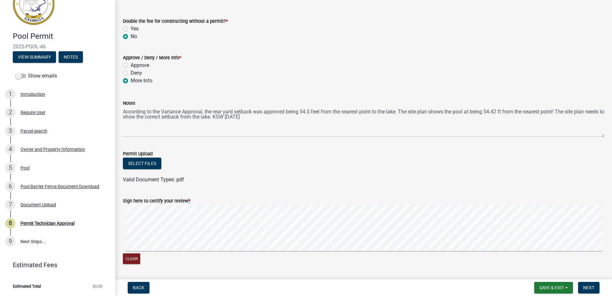
click at [170, 248] on form "Sign here to certify your review * Clear" at bounding box center [363, 227] width 481 height 76
click at [589, 286] on span "Next" at bounding box center [588, 287] width 11 height 5
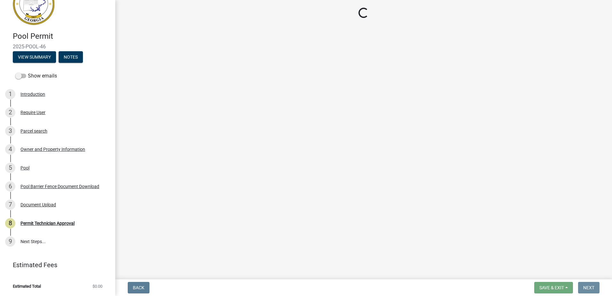
scroll to position [0, 0]
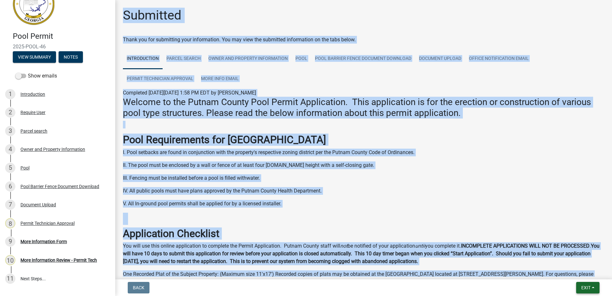
click at [585, 283] on button "Exit" at bounding box center [587, 288] width 23 height 12
click at [579, 274] on button "Save & Exit" at bounding box center [573, 270] width 51 height 15
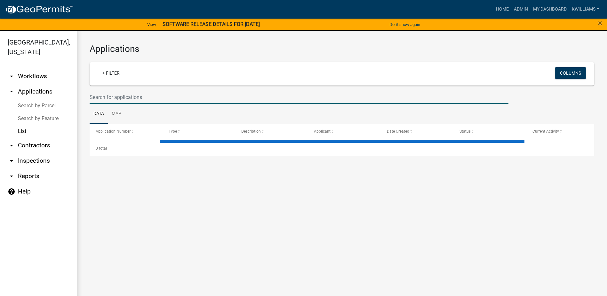
click at [131, 97] on input "text" at bounding box center [299, 97] width 419 height 13
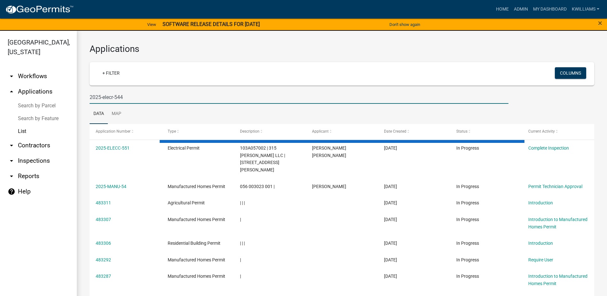
type input "2025-elecr-544"
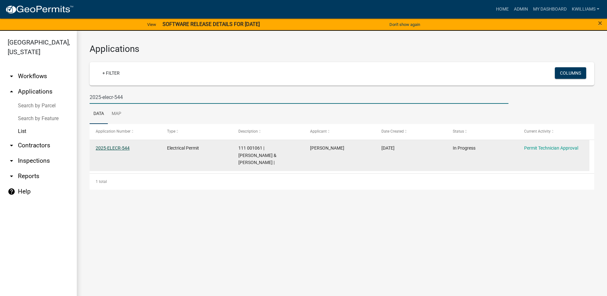
click at [113, 149] on link "2025-ELECR-544" at bounding box center [113, 147] width 34 height 5
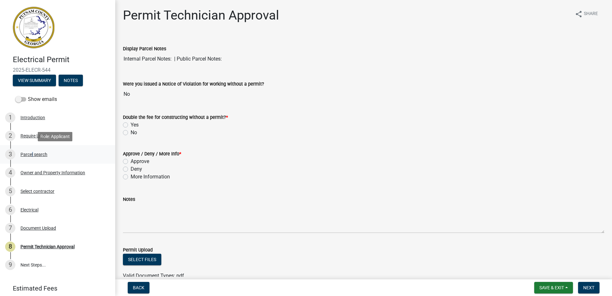
click at [31, 153] on div "Parcel search" at bounding box center [33, 154] width 27 height 4
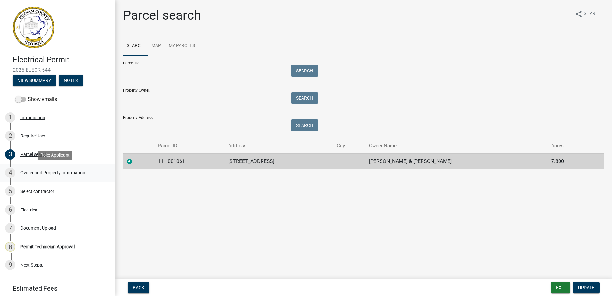
drag, startPoint x: 31, startPoint y: 153, endPoint x: 43, endPoint y: 176, distance: 26.6
click at [43, 176] on div "4 Owner and Property Information" at bounding box center [55, 172] width 100 height 10
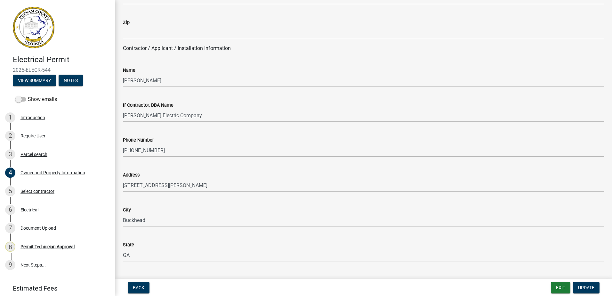
scroll to position [512, 0]
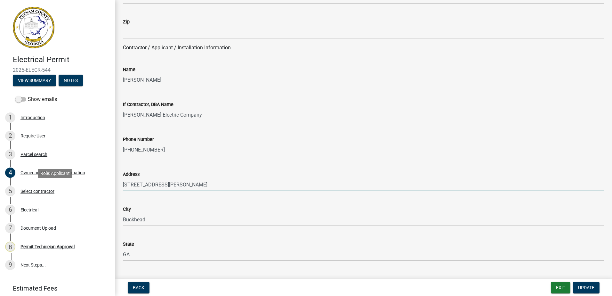
drag, startPoint x: 169, startPoint y: 186, endPoint x: 119, endPoint y: 184, distance: 50.6
click at [114, 185] on div "Electrical Permit 2025-ELECR-544 View Summary Notes Show emails 1 Introduction …" at bounding box center [306, 148] width 612 height 296
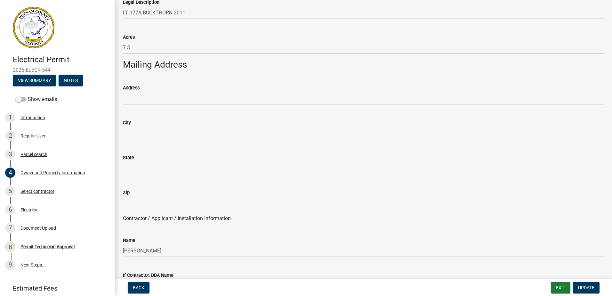
scroll to position [288, 0]
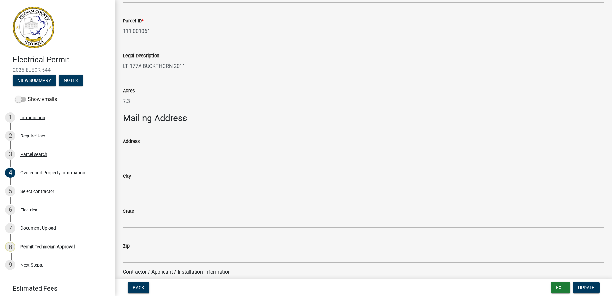
click at [154, 154] on input "Address" at bounding box center [363, 151] width 481 height 13
paste input "112 Wortham Dr"
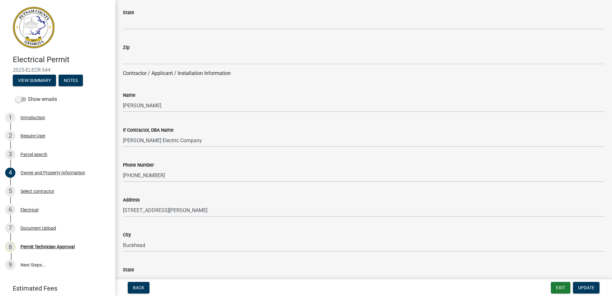
scroll to position [576, 0]
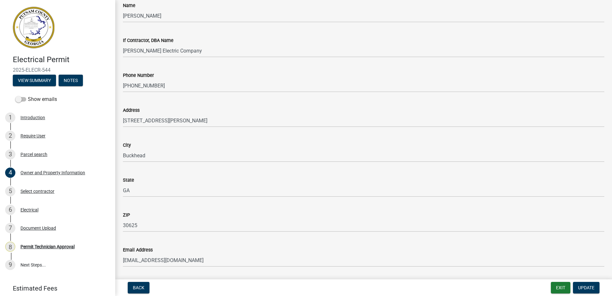
type input "112 Wortham Dr"
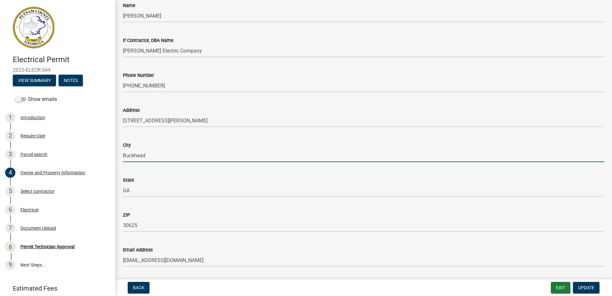
drag, startPoint x: 146, startPoint y: 161, endPoint x: 116, endPoint y: 162, distance: 29.4
click at [116, 162] on div "Owner and Property Information share Share Property Information Applicant Name …" at bounding box center [363, 113] width 496 height 1362
drag, startPoint x: 122, startPoint y: 159, endPoint x: 153, endPoint y: 155, distance: 31.3
click at [153, 155] on input "Buckhead" at bounding box center [363, 155] width 481 height 13
drag, startPoint x: 152, startPoint y: 154, endPoint x: 118, endPoint y: 150, distance: 34.1
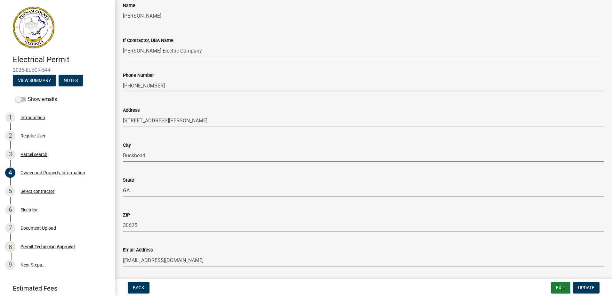
click at [117, 151] on div "Owner and Property Information share Share Property Information Applicant Name …" at bounding box center [363, 113] width 496 height 1362
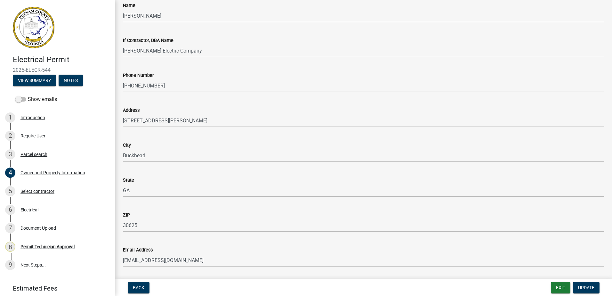
drag, startPoint x: 123, startPoint y: 151, endPoint x: 167, endPoint y: 150, distance: 44.8
click at [168, 150] on form "City Buckhead" at bounding box center [363, 151] width 481 height 21
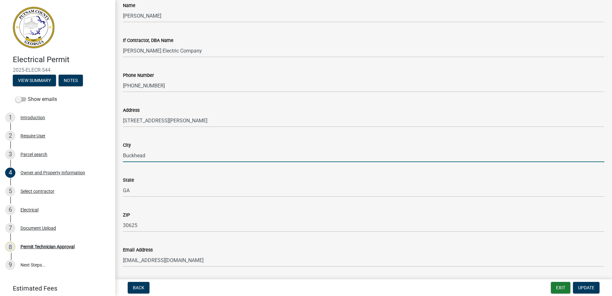
drag, startPoint x: 150, startPoint y: 157, endPoint x: 119, endPoint y: 154, distance: 30.8
click at [119, 154] on div "City Buckhead" at bounding box center [363, 147] width 491 height 30
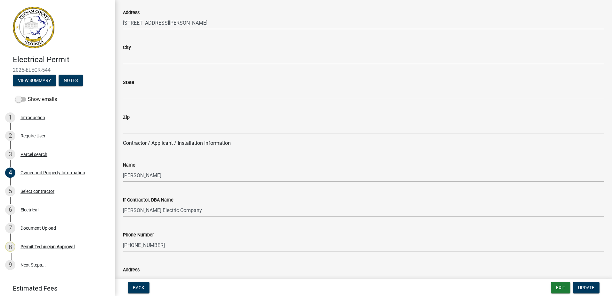
scroll to position [416, 0]
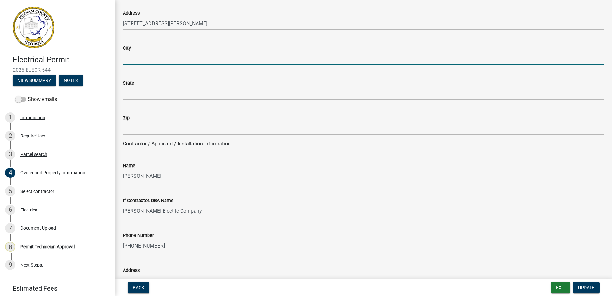
click at [129, 57] on input "City" at bounding box center [363, 58] width 481 height 13
paste input "Buckhead"
type input "Buckhead"
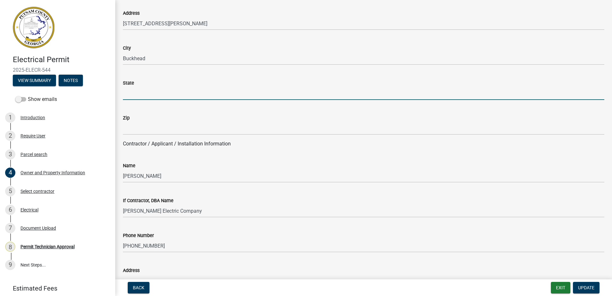
click at [132, 91] on input "State" at bounding box center [363, 93] width 481 height 13
type input "GA"
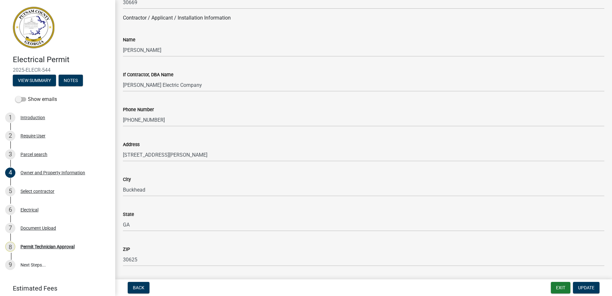
scroll to position [544, 0]
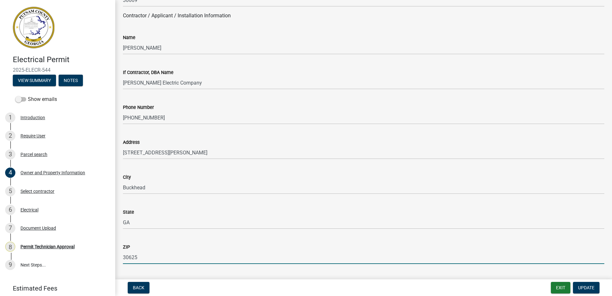
drag, startPoint x: 134, startPoint y: 256, endPoint x: 124, endPoint y: 255, distance: 10.0
click at [115, 253] on div "Electrical Permit 2025-ELECR-544 View Summary Notes Show emails 1 Introduction …" at bounding box center [306, 148] width 612 height 296
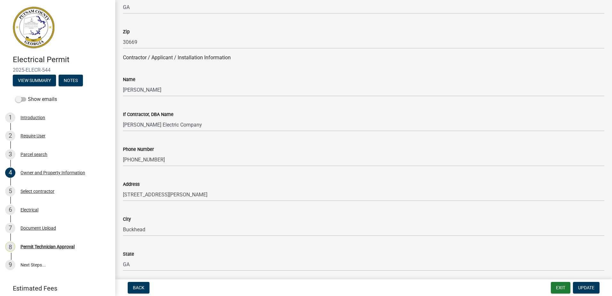
scroll to position [448, 0]
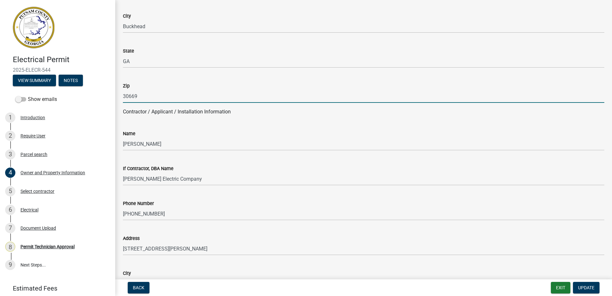
drag, startPoint x: 140, startPoint y: 99, endPoint x: 112, endPoint y: 95, distance: 28.2
click at [111, 96] on div "Electrical Permit 2025-ELECR-544 View Summary Notes Show emails 1 Introduction …" at bounding box center [306, 148] width 612 height 296
paste input "25"
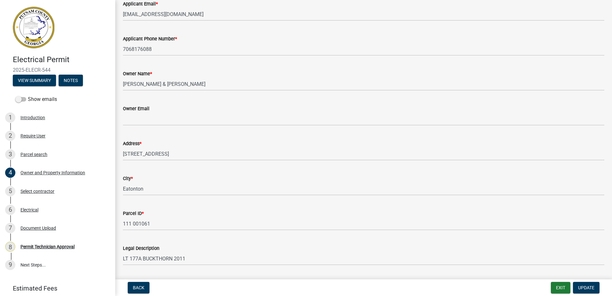
scroll to position [96, 0]
type input "30625"
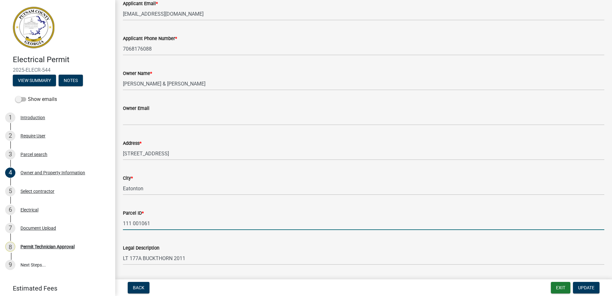
drag, startPoint x: 156, startPoint y: 220, endPoint x: 128, endPoint y: 220, distance: 27.5
click at [120, 217] on div "Parcel ID * 111 001061" at bounding box center [363, 215] width 491 height 30
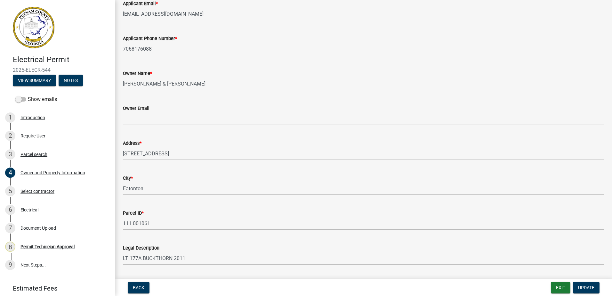
drag, startPoint x: 151, startPoint y: 222, endPoint x: 123, endPoint y: 176, distance: 54.7
click at [123, 176] on div "City * Eatonton" at bounding box center [363, 180] width 491 height 30
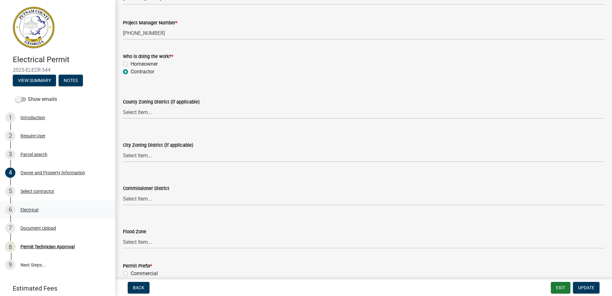
scroll to position [1088, 0]
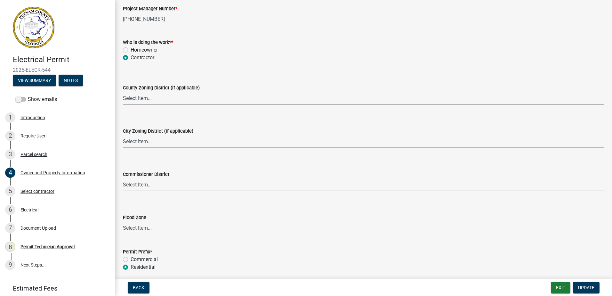
click at [142, 100] on select "Select Item... AG-1 R-1R R-1 R-2 MHP RM-1 RM-3 C-1 C-2 I-M PUD N/A" at bounding box center [363, 97] width 481 height 13
click at [123, 91] on select "Select Item... AG-1 R-1R R-1 R-2 MHP RM-1 RM-3 C-1 C-2 I-M PUD N/A" at bounding box center [363, 97] width 481 height 13
select select "34fe85c2-5f76-4343-b6bb-8ca387e0bed7"
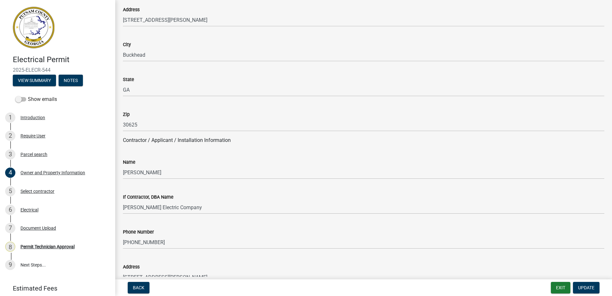
scroll to position [320, 0]
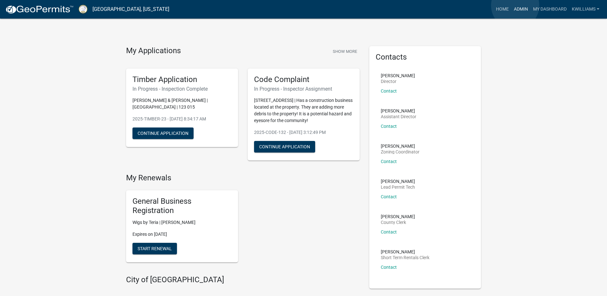
drag, startPoint x: 515, startPoint y: 5, endPoint x: 513, endPoint y: 9, distance: 4.2
click at [515, 6] on link "Admin" at bounding box center [520, 9] width 19 height 12
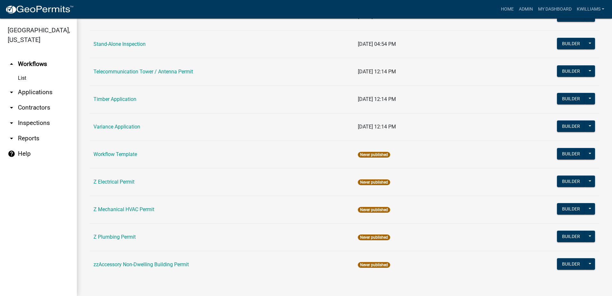
scroll to position [961, 0]
drag, startPoint x: 125, startPoint y: 126, endPoint x: 158, endPoint y: 125, distance: 33.0
click at [126, 126] on link "Variance Application" at bounding box center [116, 126] width 47 height 6
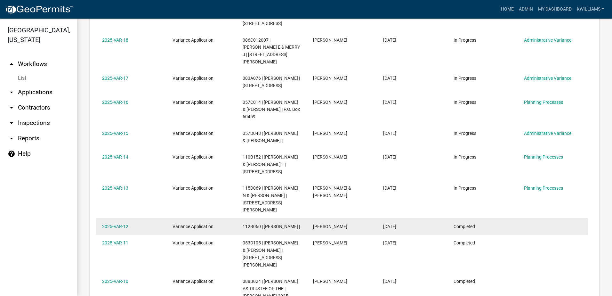
scroll to position [352, 0]
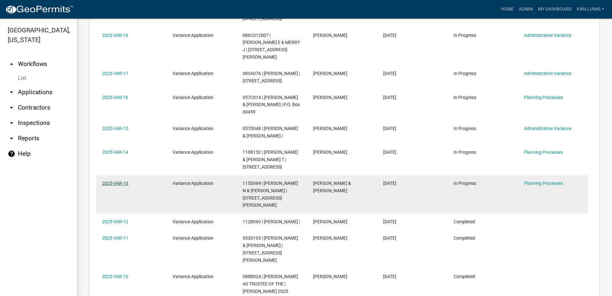
click at [118, 175] on datatable-body-cell "2025-VAR-13" at bounding box center [131, 194] width 70 height 38
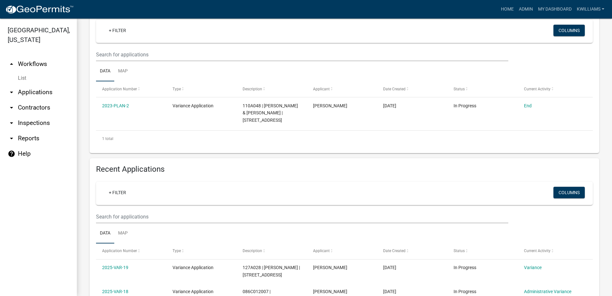
scroll to position [0, 0]
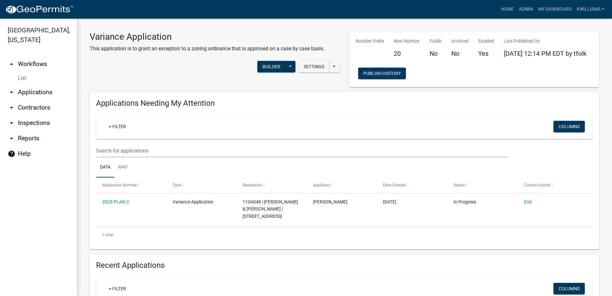
click at [34, 92] on link "arrow_drop_down Applications" at bounding box center [38, 91] width 77 height 15
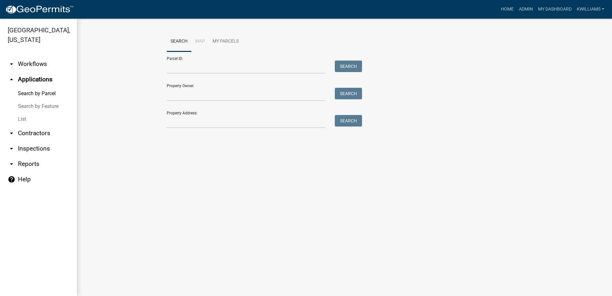
click at [29, 121] on link "List" at bounding box center [38, 119] width 77 height 13
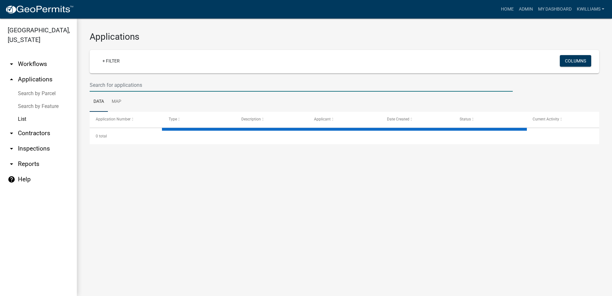
click at [129, 88] on input "text" at bounding box center [301, 84] width 423 height 13
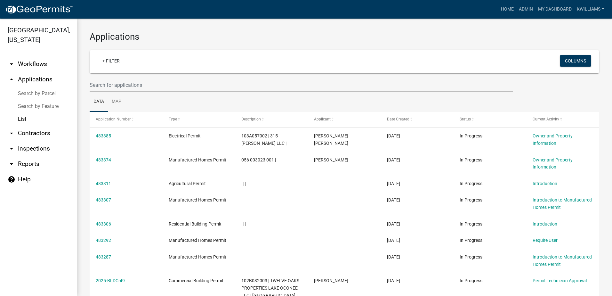
click at [32, 148] on link "arrow_drop_down Inspections" at bounding box center [38, 148] width 77 height 15
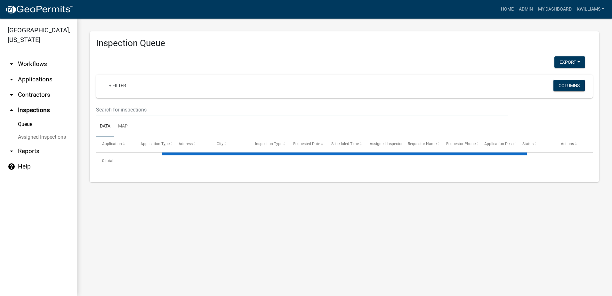
drag, startPoint x: 130, startPoint y: 110, endPoint x: 129, endPoint y: 96, distance: 13.5
click at [130, 107] on input "text" at bounding box center [302, 109] width 412 height 13
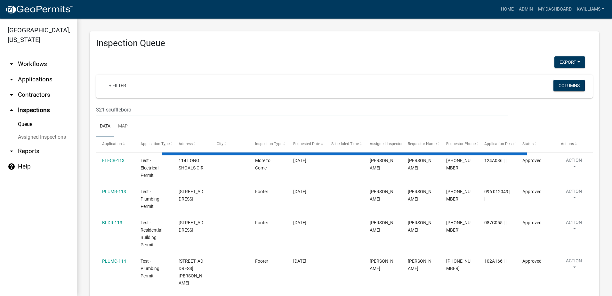
type input "321 scuffleboro"
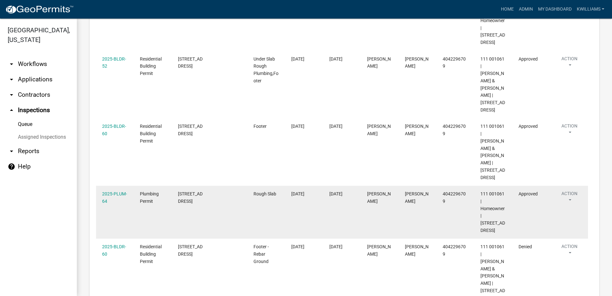
scroll to position [522, 0]
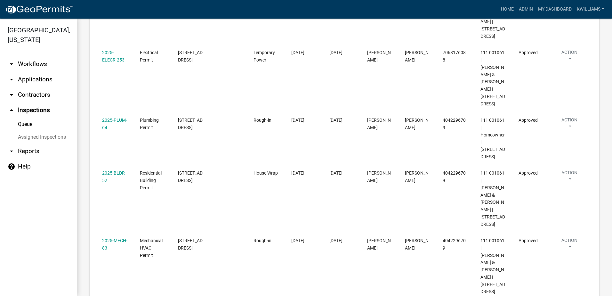
scroll to position [435, 0]
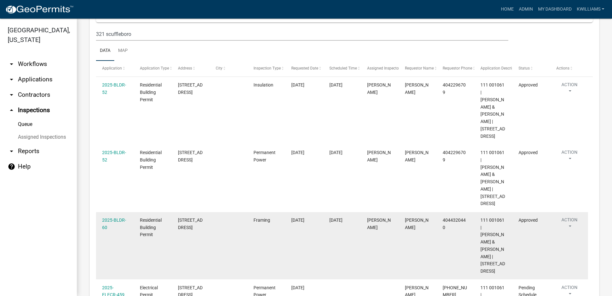
scroll to position [107, 0]
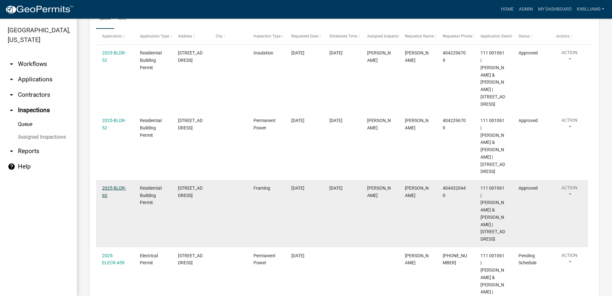
click at [105, 185] on link "2025-BLDR-60" at bounding box center [114, 191] width 24 height 12
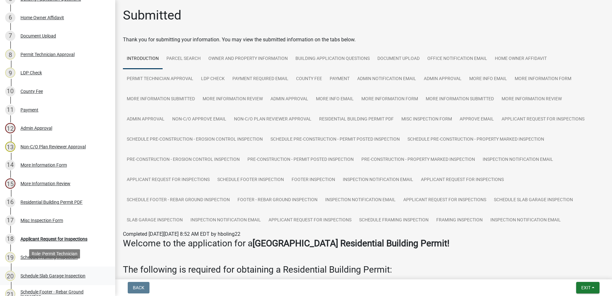
scroll to position [256, 0]
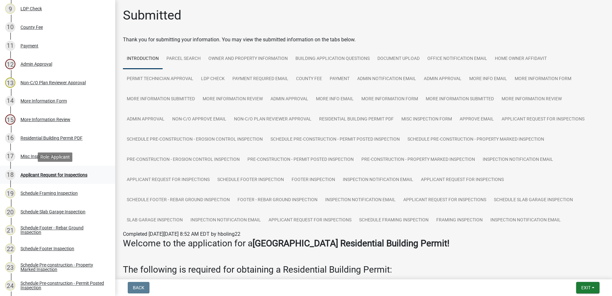
click at [47, 174] on div "Applicant Request for Inspections" at bounding box center [53, 174] width 67 height 4
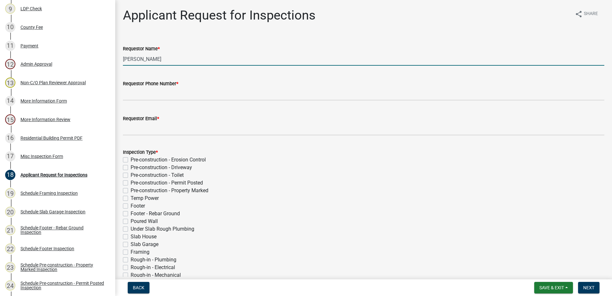
drag, startPoint x: 215, startPoint y: 59, endPoint x: 0, endPoint y: 68, distance: 214.9
click at [0, 67] on html "Internet Explorer does NOT work with GeoPermits. Get a new browser for more sec…" at bounding box center [306, 148] width 612 height 296
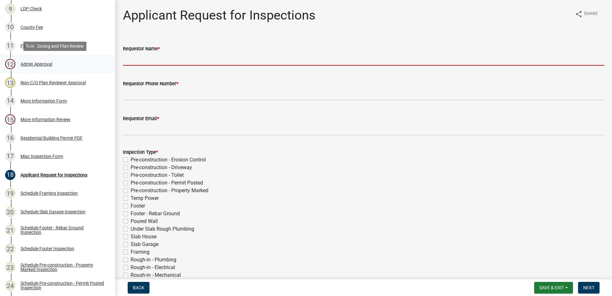
paste input "Arthur Malcolm Hetzer"
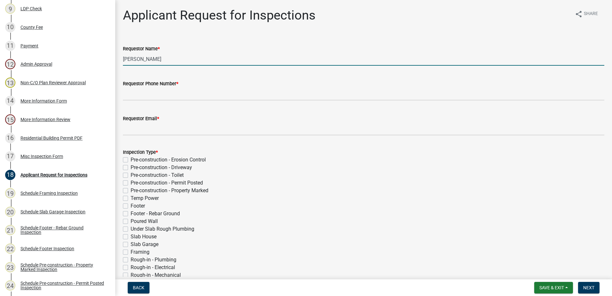
type input "Arthur Malcolm Hetzer"
drag, startPoint x: 176, startPoint y: 87, endPoint x: 179, endPoint y: 80, distance: 7.3
click at [178, 83] on div "Requestor Phone Number *" at bounding box center [363, 84] width 481 height 8
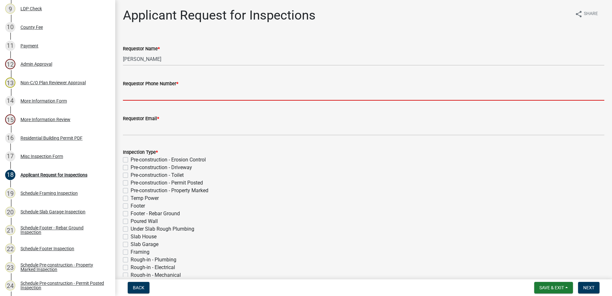
click at [157, 90] on input "Requestor Phone Number *" at bounding box center [363, 93] width 481 height 13
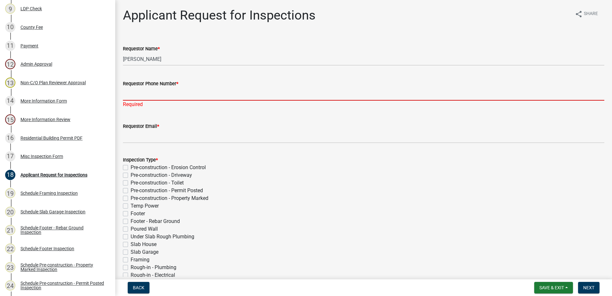
paste input "706-817-6088"
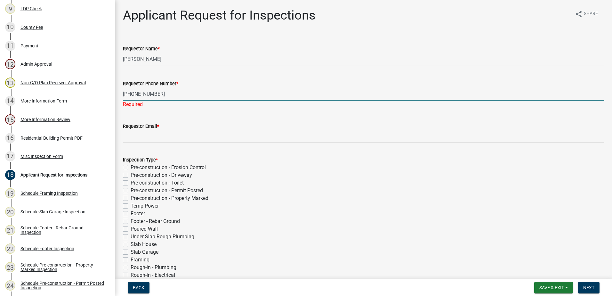
type input "706-817-6088"
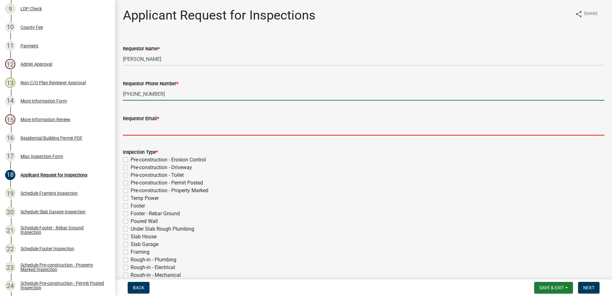
click at [155, 134] on input "Requestor Email *" at bounding box center [363, 128] width 481 height 13
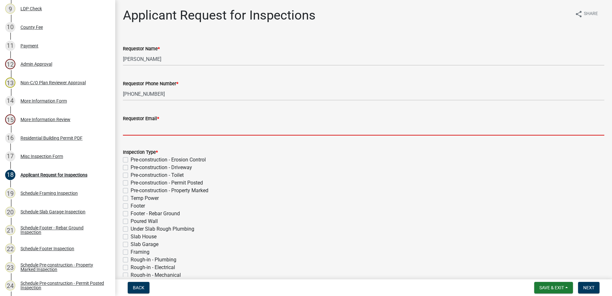
paste input "[EMAIL_ADDRESS][DOMAIN_NAME]"
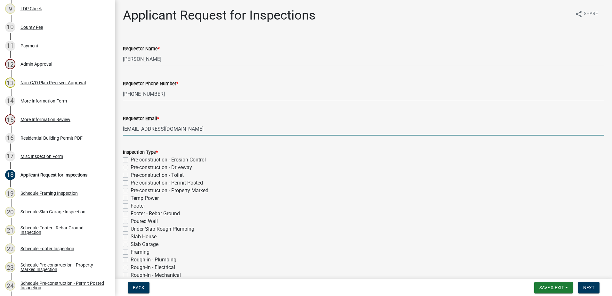
type input "[EMAIL_ADDRESS][DOMAIN_NAME]"
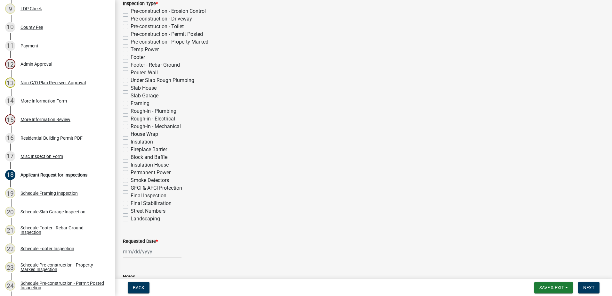
scroll to position [160, 0]
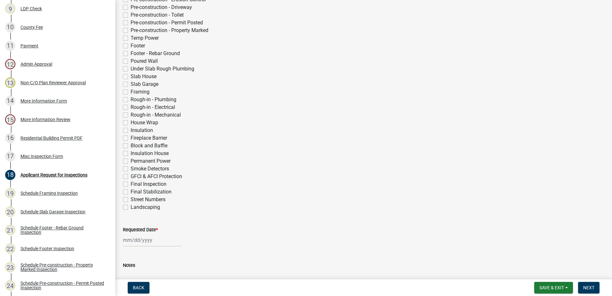
click at [131, 162] on label "Permanent Power" at bounding box center [151, 161] width 40 height 8
click at [131, 161] on input "Permanent Power" at bounding box center [133, 159] width 4 height 4
checkbox input "true"
checkbox input "false"
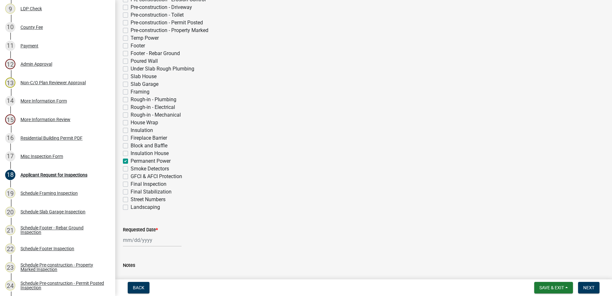
checkbox input "false"
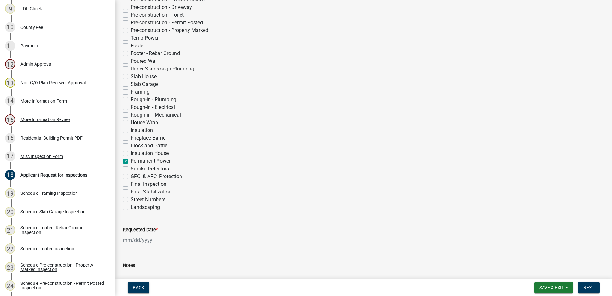
checkbox input "false"
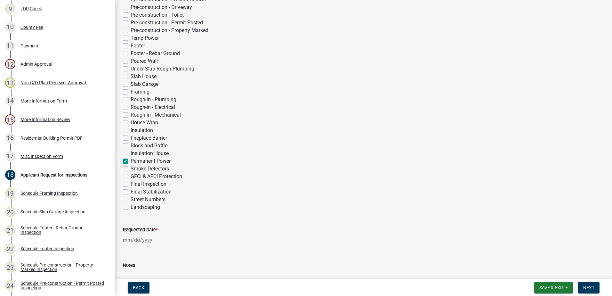
checkbox input "false"
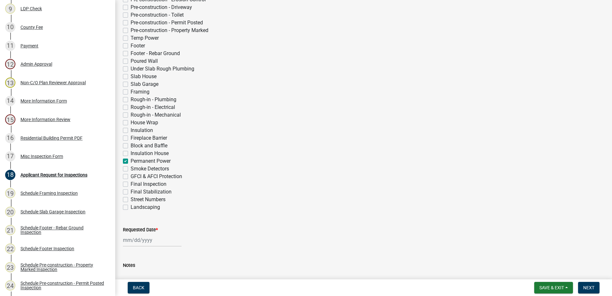
checkbox input "false"
checkbox input "true"
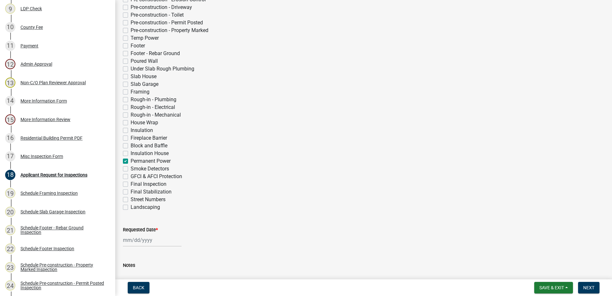
checkbox input "false"
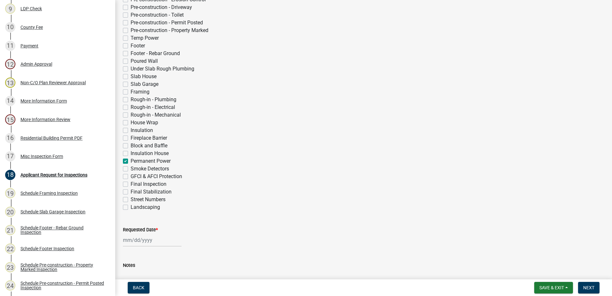
checkbox input "false"
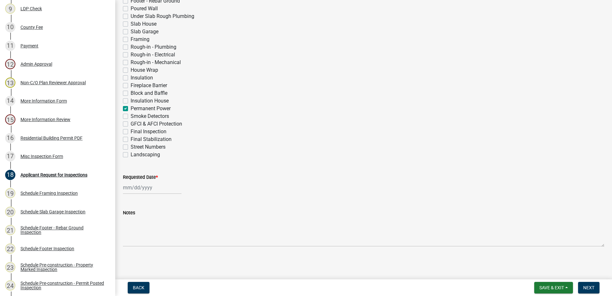
select select "9"
select select "2025"
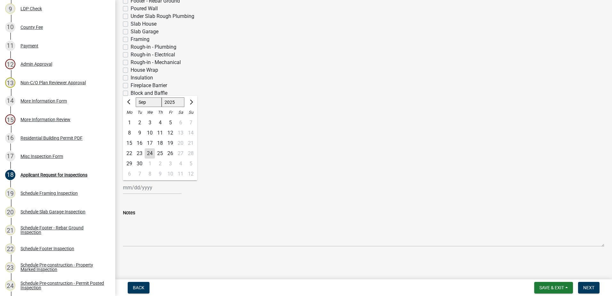
click at [139, 188] on div "Jan Feb Mar Apr May Jun Jul Aug Sep Oct Nov Dec 1525 1526 1527 1528 1529 1530 1…" at bounding box center [152, 187] width 59 height 13
click at [149, 152] on div "24" at bounding box center [150, 153] width 10 height 10
type input "[DATE]"
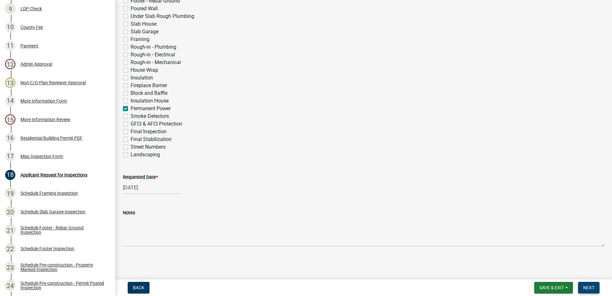
click at [588, 286] on span "Next" at bounding box center [588, 287] width 11 height 5
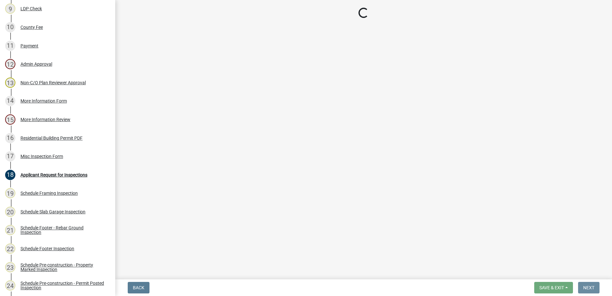
scroll to position [0, 0]
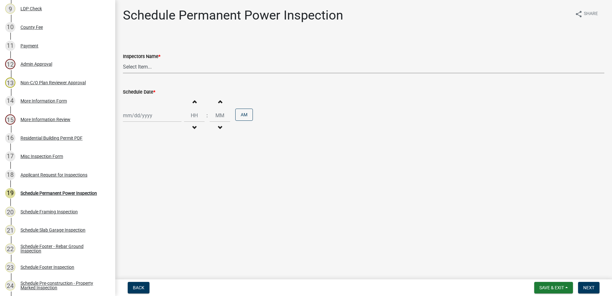
click at [135, 70] on select "Select Item... mrivera (Michele Rivera) StephanieM (Stephanie Morris ) QGrissom…" at bounding box center [363, 66] width 481 height 13
select select "07642ab0-564c-47bb-824b-0ccf2da83593"
click at [123, 60] on select "Select Item... mrivera (Michele Rivera) StephanieM (Stephanie Morris ) QGrissom…" at bounding box center [363, 66] width 481 height 13
select select "9"
select select "2025"
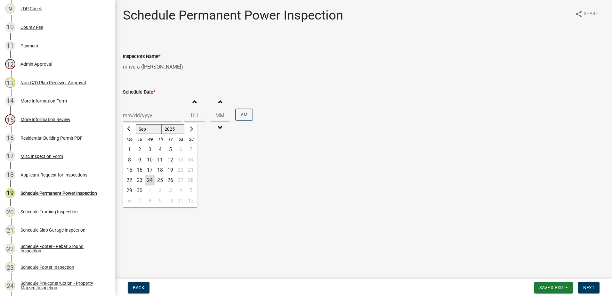
click at [139, 119] on div "Jan Feb Mar Apr May Jun Jul Aug Sep Oct Nov Dec 1525 1526 1527 1528 1529 1530 1…" at bounding box center [152, 115] width 59 height 13
click at [159, 179] on div "25" at bounding box center [160, 180] width 10 height 10
type input "09/25/2025"
click at [584, 287] on span "Next" at bounding box center [588, 287] width 11 height 5
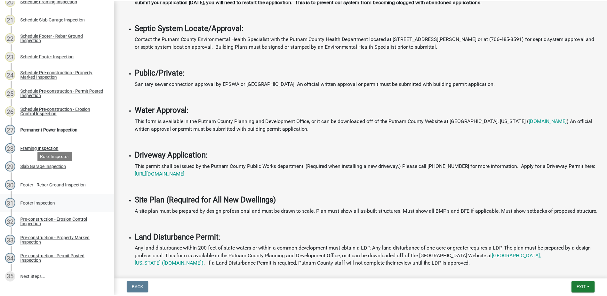
scroll to position [517, 0]
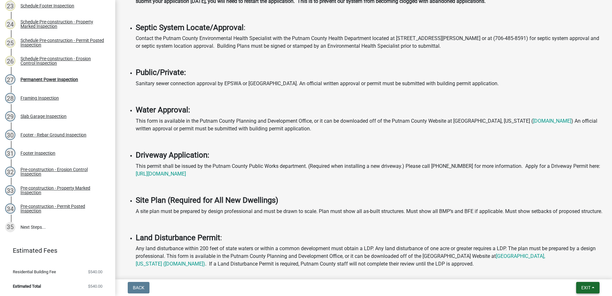
click at [584, 288] on span "Exit" at bounding box center [585, 287] width 9 height 5
click at [563, 271] on button "Save & Exit" at bounding box center [573, 270] width 51 height 15
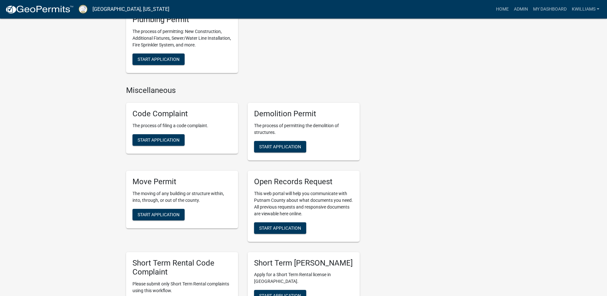
scroll to position [800, 0]
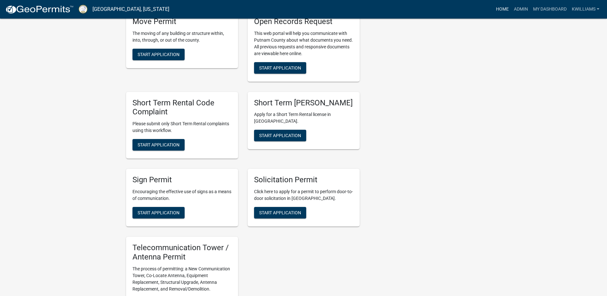
click at [501, 8] on link "Home" at bounding box center [502, 9] width 18 height 12
click at [499, 8] on link "Home" at bounding box center [502, 9] width 18 height 12
click at [517, 7] on link "Admin" at bounding box center [520, 9] width 19 height 12
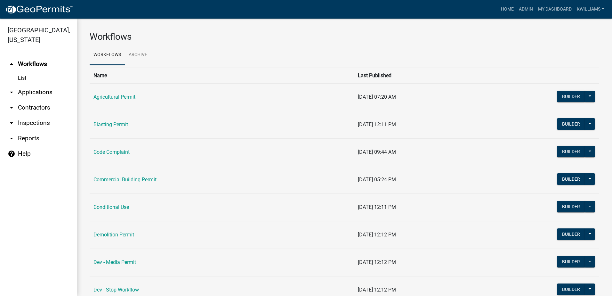
click at [23, 121] on link "arrow_drop_down Inspections" at bounding box center [38, 122] width 77 height 15
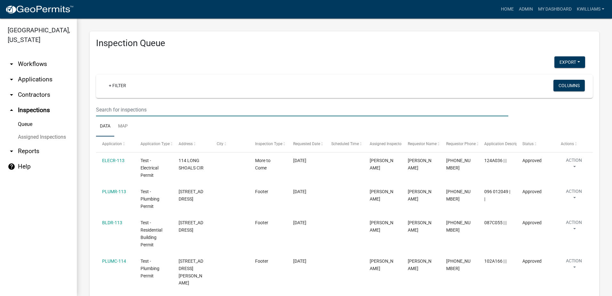
click at [141, 111] on input "text" at bounding box center [302, 109] width 412 height 13
type input "321 scuffleboro"
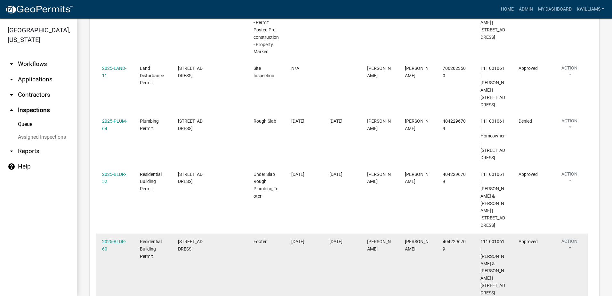
scroll to position [522, 0]
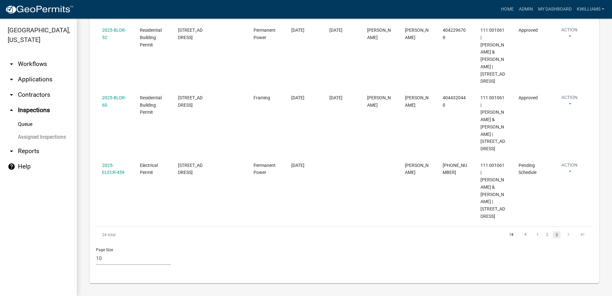
scroll to position [139, 0]
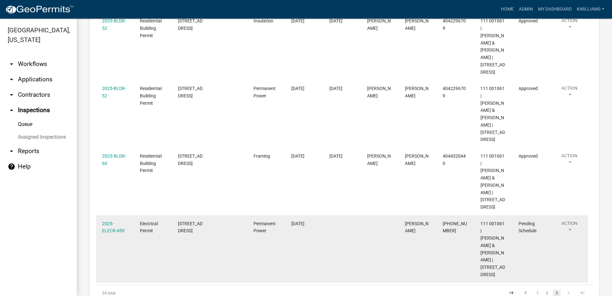
click at [107, 220] on div "2025-ELECR-459" at bounding box center [115, 227] width 26 height 15
click at [111, 220] on div "2025-ELECR-459" at bounding box center [115, 227] width 26 height 15
click at [110, 221] on link "2025-ELECR-459" at bounding box center [113, 227] width 22 height 12
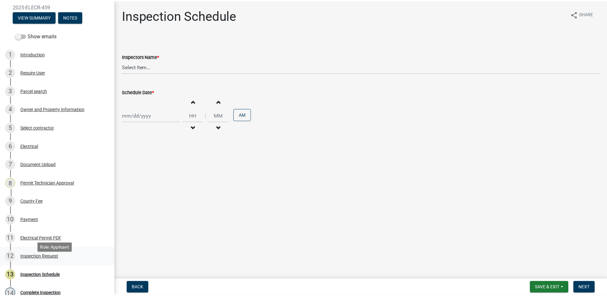
scroll to position [64, 0]
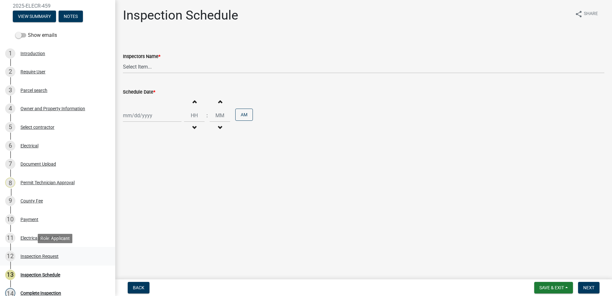
click at [32, 256] on div "Inspection Request" at bounding box center [39, 256] width 38 height 4
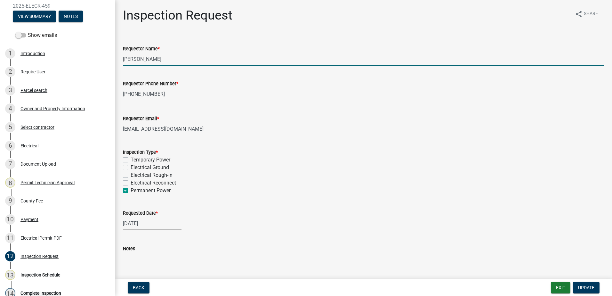
drag, startPoint x: 180, startPoint y: 59, endPoint x: 135, endPoint y: 60, distance: 45.1
click at [124, 68] on wm-data-entity-input "Requestor Name * [PERSON_NAME]" at bounding box center [363, 53] width 481 height 35
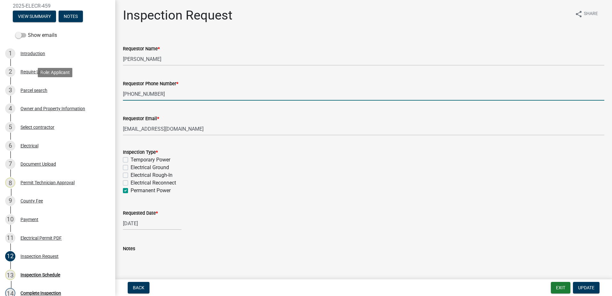
drag, startPoint x: 161, startPoint y: 94, endPoint x: 113, endPoint y: 91, distance: 47.7
click at [110, 91] on div "Electrical Permit 2025-ELECR-459 View Summary Notes Show emails 1 Introduction …" at bounding box center [306, 148] width 612 height 296
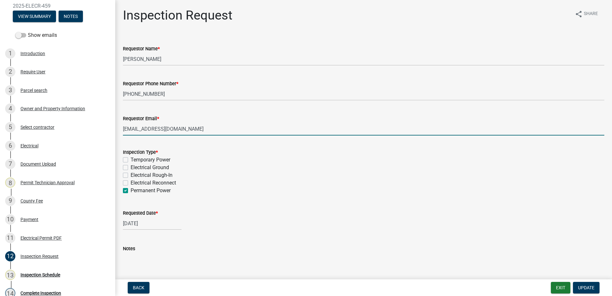
drag, startPoint x: 193, startPoint y: 134, endPoint x: 113, endPoint y: 127, distance: 80.0
click at [113, 127] on div "Electrical Permit 2025-ELECR-459 View Summary Notes Show emails 1 Introduction …" at bounding box center [306, 148] width 612 height 296
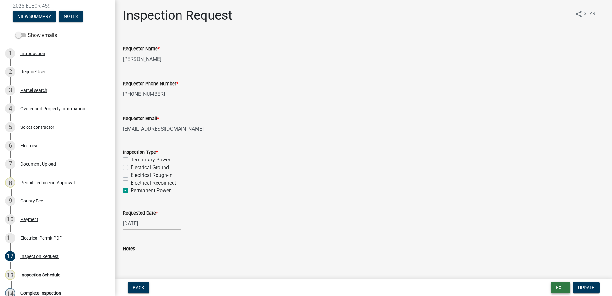
click at [561, 290] on button "Exit" at bounding box center [561, 288] width 20 height 12
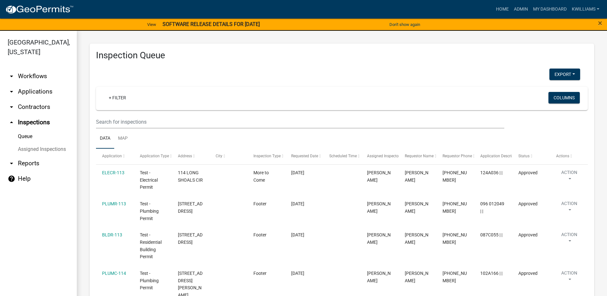
click at [21, 96] on link "arrow_drop_down Applications" at bounding box center [38, 91] width 77 height 15
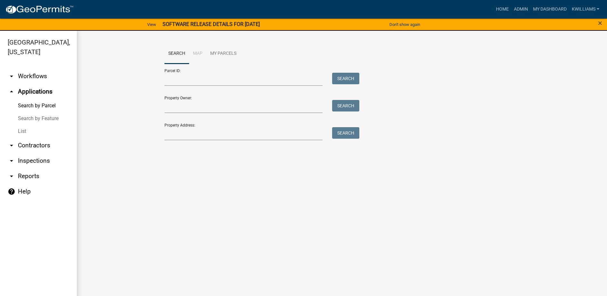
click at [27, 132] on link "List" at bounding box center [38, 131] width 77 height 13
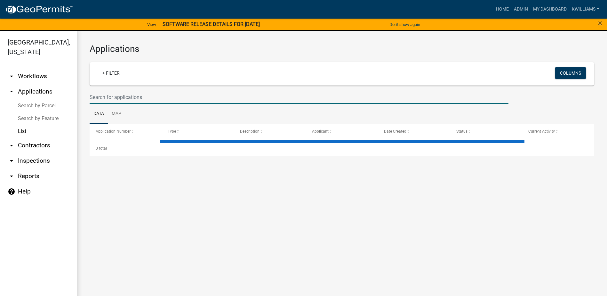
click at [145, 95] on input "text" at bounding box center [299, 97] width 419 height 13
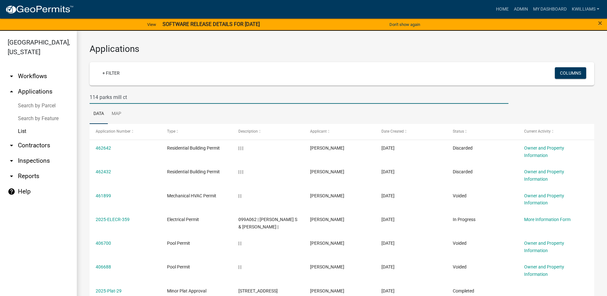
click at [178, 84] on div "+ Filter Columns" at bounding box center [341, 73] width 499 height 23
click at [134, 100] on input "114 parks mill ct" at bounding box center [299, 97] width 419 height 13
type input "114 parks mill"
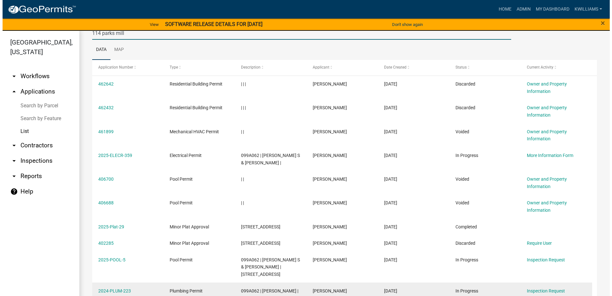
scroll to position [61, 0]
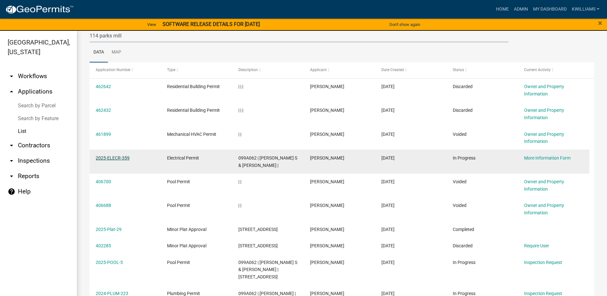
click at [111, 156] on link "2025-ELECR-359" at bounding box center [113, 157] width 34 height 5
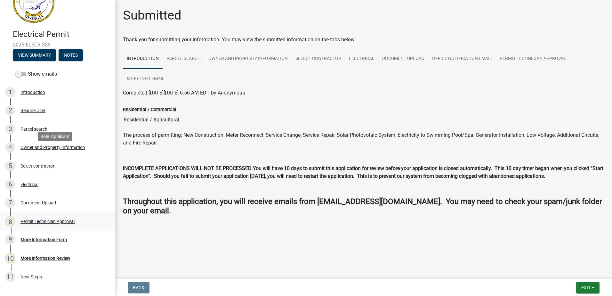
scroll to position [60, 0]
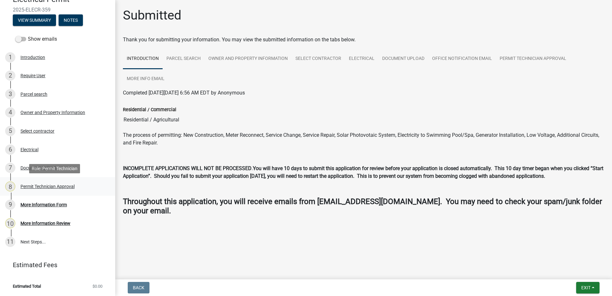
click at [34, 184] on div "Permit Technician Approval" at bounding box center [47, 186] width 54 height 4
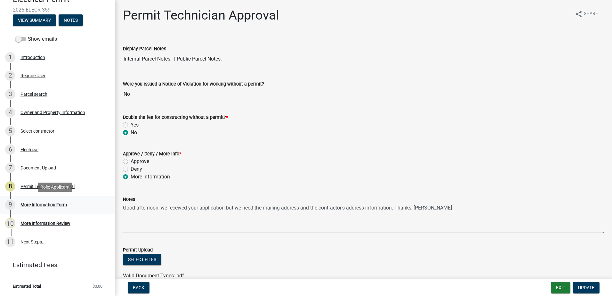
click at [39, 204] on div "More Information Form" at bounding box center [43, 204] width 46 height 4
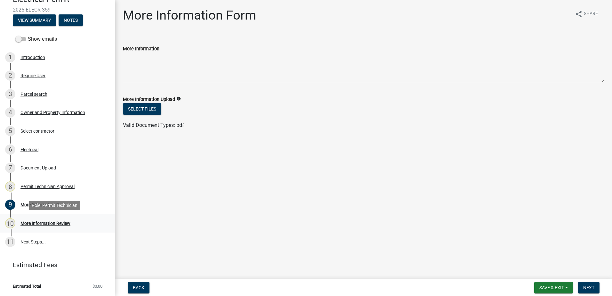
click at [44, 224] on div "More Information Review" at bounding box center [45, 223] width 50 height 4
drag, startPoint x: 43, startPoint y: 224, endPoint x: 44, endPoint y: 227, distance: 3.3
click at [44, 227] on div "10 More Information Review" at bounding box center [55, 223] width 100 height 10
click at [43, 179] on link "8 Permit Technician Approval" at bounding box center [57, 186] width 115 height 19
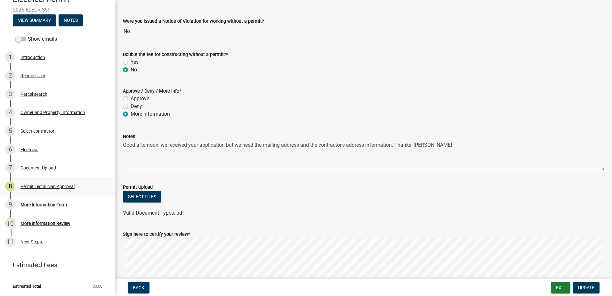
scroll to position [0, 0]
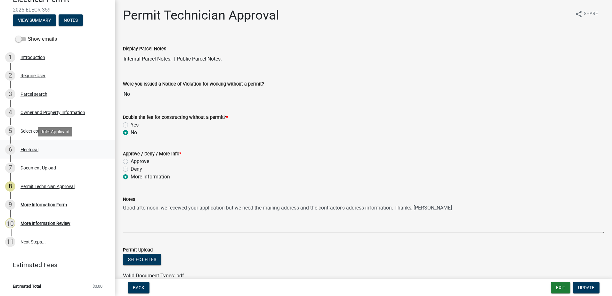
click at [31, 147] on div "Electrical" at bounding box center [29, 149] width 18 height 4
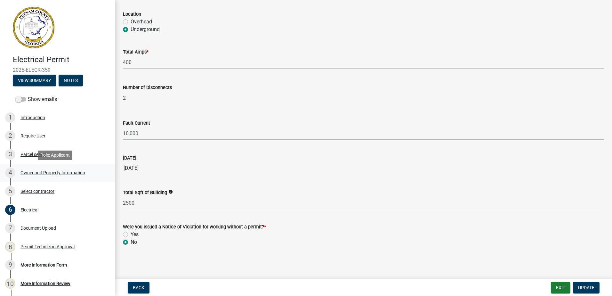
click at [32, 164] on link "4 Owner and Property Information" at bounding box center [57, 172] width 115 height 19
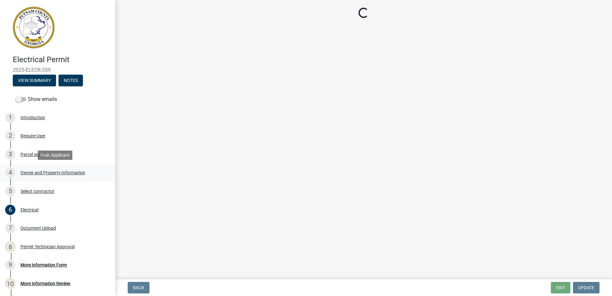
select select "34fe85c2-5f76-4343-b6bb-8ca387e0bed7"
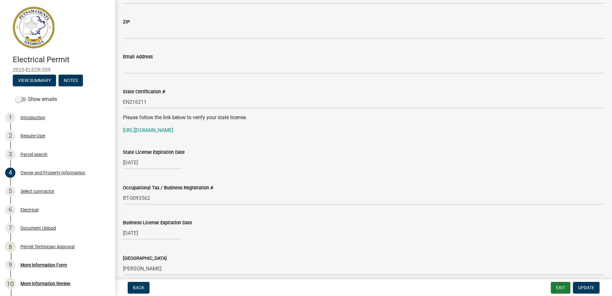
scroll to position [768, 0]
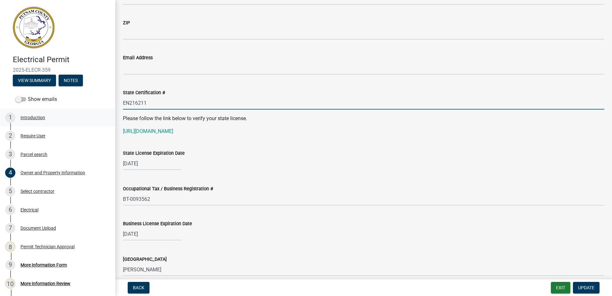
drag, startPoint x: 145, startPoint y: 104, endPoint x: 105, endPoint y: 111, distance: 41.2
click at [104, 111] on div "Electrical Permit 2025-ELECR-359 View Summary Notes Show emails 1 Introduction …" at bounding box center [306, 148] width 612 height 296
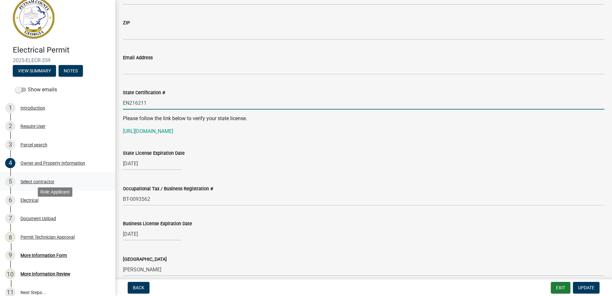
scroll to position [0, 0]
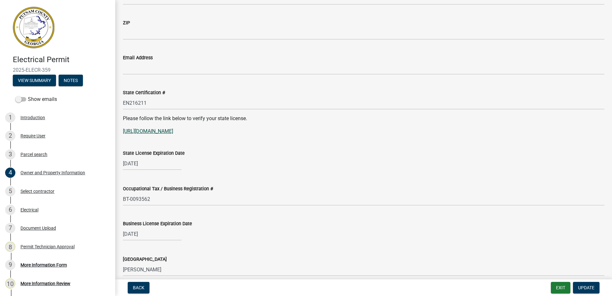
click at [155, 134] on link "[URL][DOMAIN_NAME]" at bounding box center [148, 131] width 50 height 6
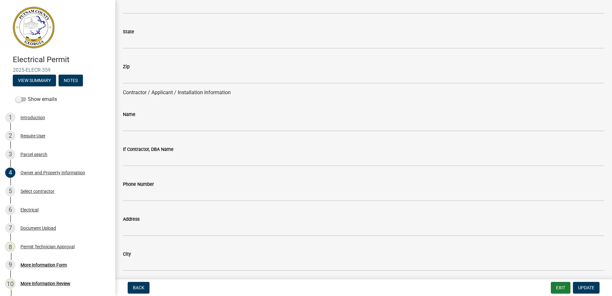
scroll to position [448, 0]
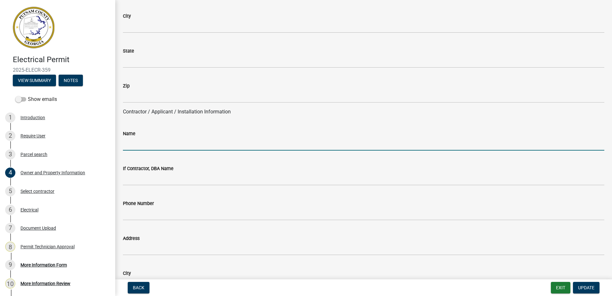
click at [136, 139] on input "Name" at bounding box center [363, 143] width 481 height 13
paste input "[PERSON_NAME]"
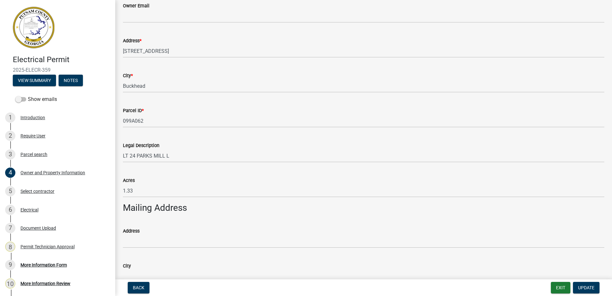
scroll to position [96, 0]
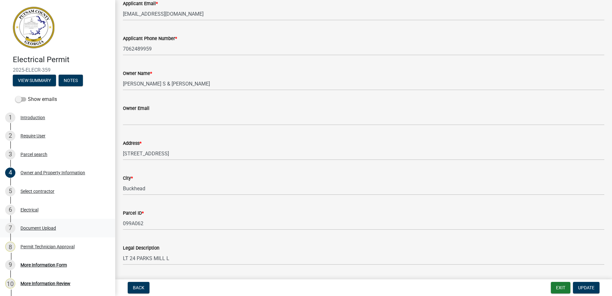
type input "[PERSON_NAME]"
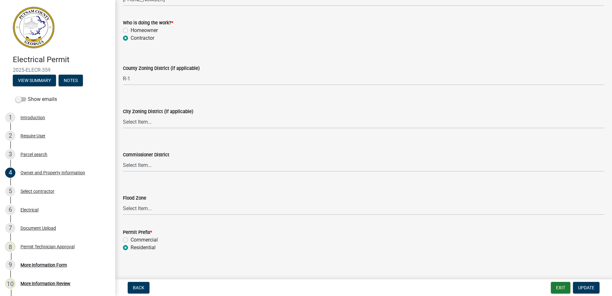
scroll to position [1113, 0]
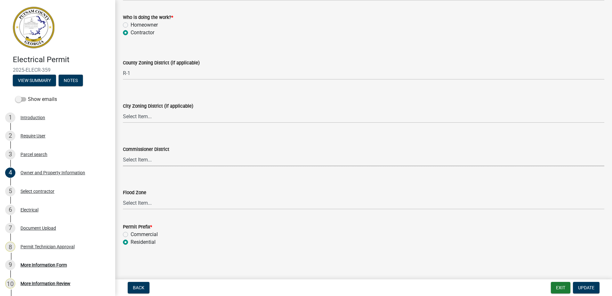
click at [137, 158] on select "Select Item... District 1 District 2 District 3 District 4" at bounding box center [363, 159] width 481 height 13
click at [123, 153] on select "Select Item... District 1 District 2 District 3 District 4" at bounding box center [363, 159] width 481 height 13
select select "ece5c1a9-df30-4702-9587-5deee23533b7"
click at [141, 117] on select "Select Item... A-1 A-2 R-1 R-2 R-3 R-4 MHP C-1 C-2 I-1 I-2 DB FH H-P N/A" at bounding box center [363, 116] width 481 height 13
click at [123, 110] on select "Select Item... A-1 A-2 R-1 R-2 R-3 R-4 MHP C-1 C-2 I-1 I-2 DB FH H-P N/A" at bounding box center [363, 116] width 481 height 13
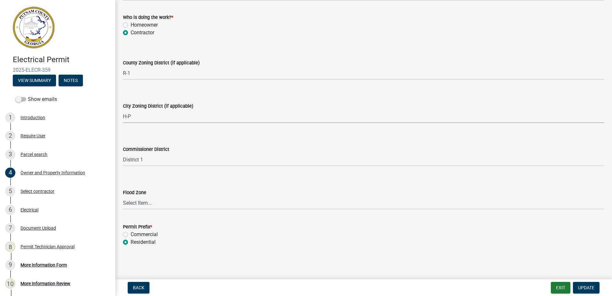
scroll to position [8, 0]
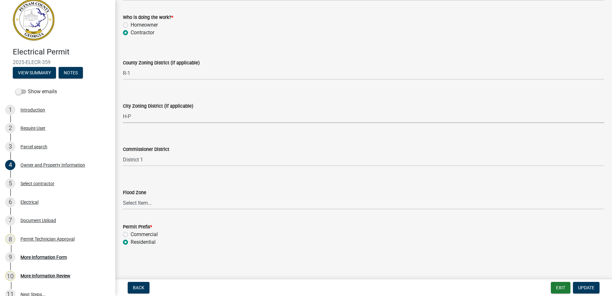
drag, startPoint x: 131, startPoint y: 119, endPoint x: 131, endPoint y: 122, distance: 3.5
click at [131, 119] on select "Select Item... A-1 A-2 R-1 R-2 R-3 R-4 MHP C-1 C-2 I-1 I-2 DB FH H-P N/A" at bounding box center [363, 116] width 481 height 13
click at [123, 110] on select "Select Item... A-1 A-2 R-1 R-2 R-3 R-4 MHP C-1 C-2 I-1 I-2 DB FH H-P N/A" at bounding box center [363, 116] width 481 height 13
select select "83394b22-4a11-496c-8e5c-75ade2e72faf"
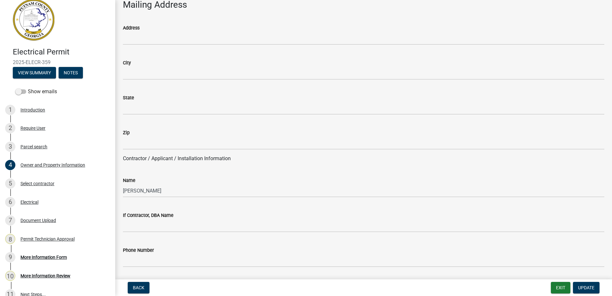
scroll to position [409, 0]
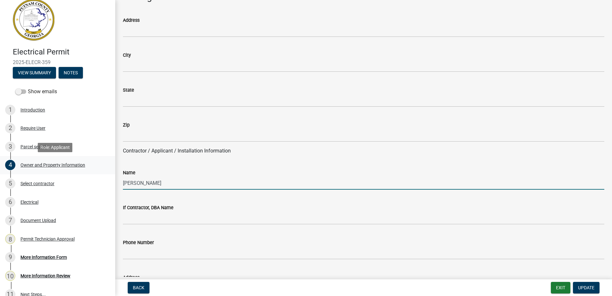
drag, startPoint x: 174, startPoint y: 182, endPoint x: 90, endPoint y: 170, distance: 84.8
click at [88, 171] on div "Electrical Permit 2025-ELECR-359 View Summary Notes Show emails 1 Introduction …" at bounding box center [306, 148] width 612 height 296
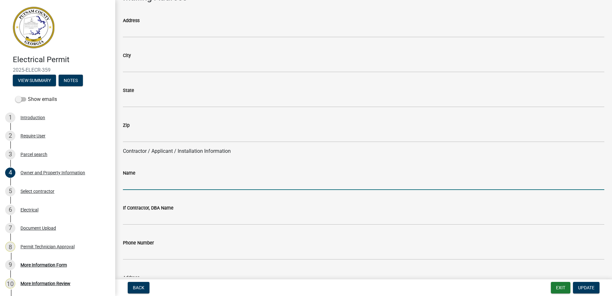
scroll to position [288, 0]
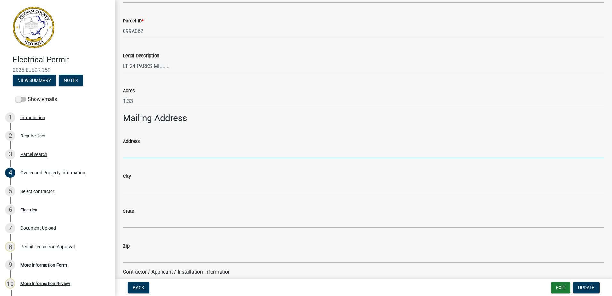
click at [139, 151] on input "Address" at bounding box center [363, 151] width 481 height 13
type input "H"
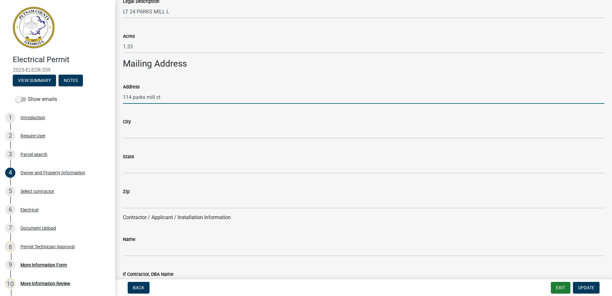
scroll to position [352, 0]
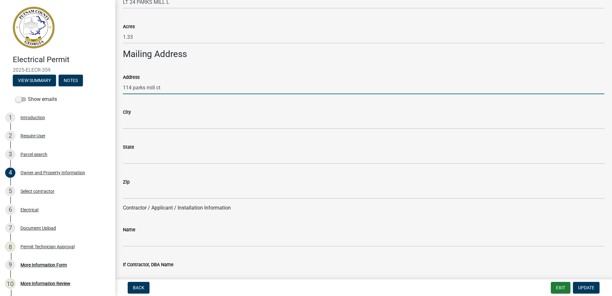
type input "114 parks mill ct"
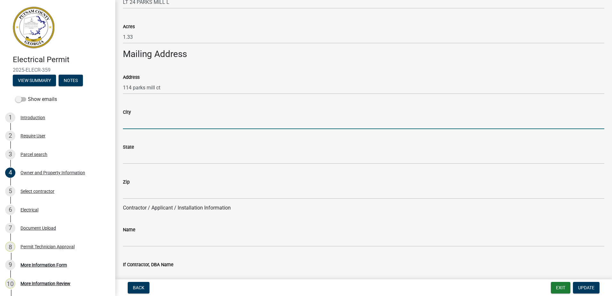
click at [130, 127] on input "City" at bounding box center [363, 122] width 481 height 13
type input "n"
type input "buckhead"
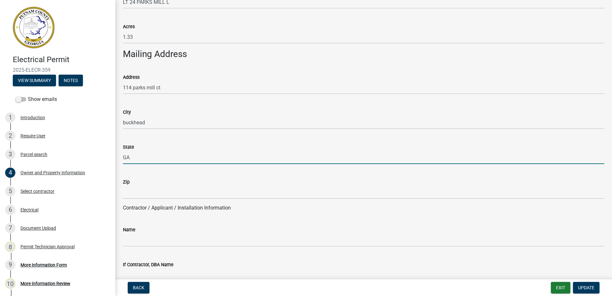
type input "GA"
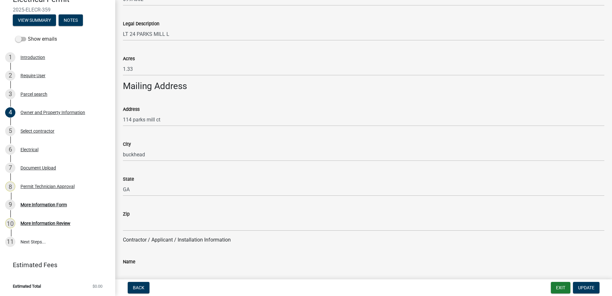
scroll to position [384, 0]
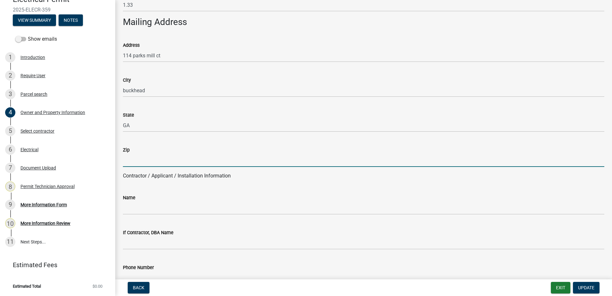
click at [138, 161] on input "Zip" at bounding box center [363, 160] width 481 height 13
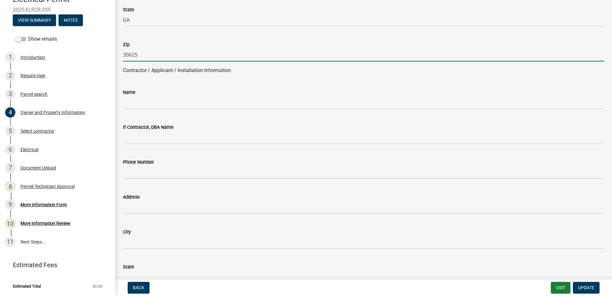
scroll to position [480, 0]
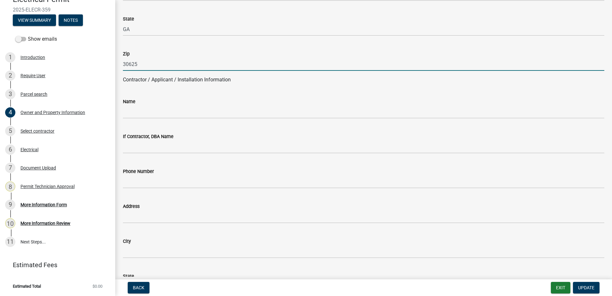
type input "30625"
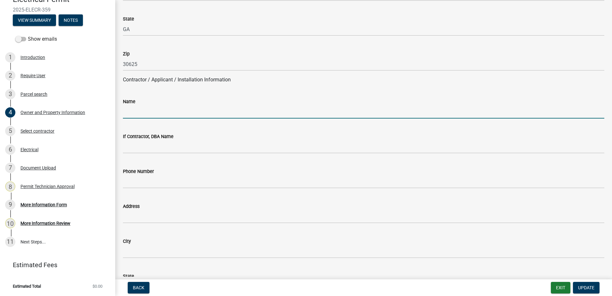
click at [132, 110] on input "Name" at bounding box center [363, 111] width 481 height 13
paste input "[PERSON_NAME]"
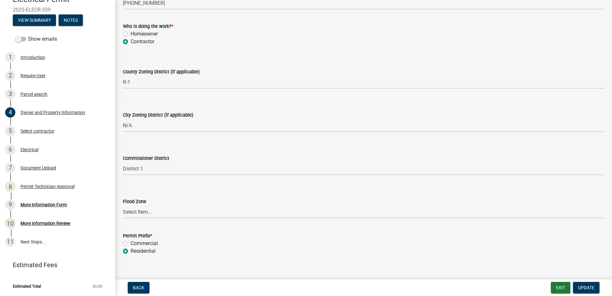
scroll to position [1113, 0]
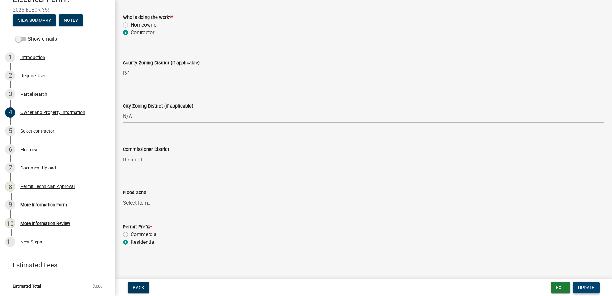
type input "[PERSON_NAME]"
click at [584, 287] on span "Update" at bounding box center [586, 287] width 16 height 5
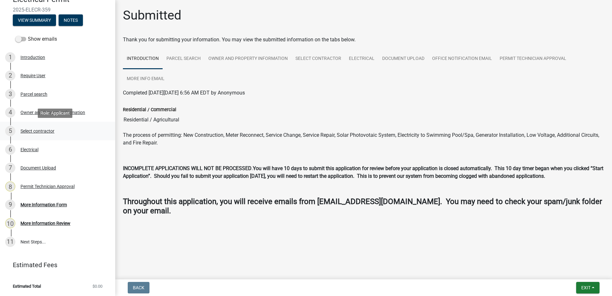
click at [21, 132] on div "Select contractor" at bounding box center [37, 131] width 34 height 4
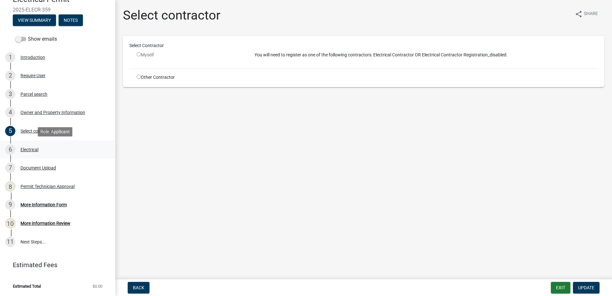
click at [25, 149] on div "Electrical" at bounding box center [29, 149] width 18 height 4
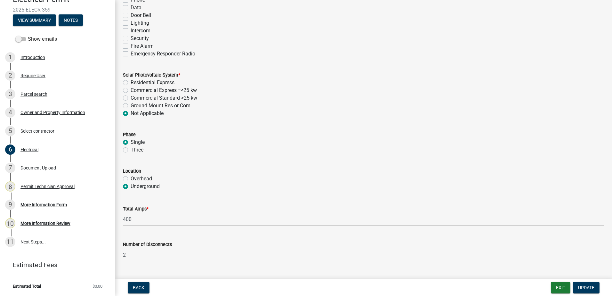
scroll to position [605, 0]
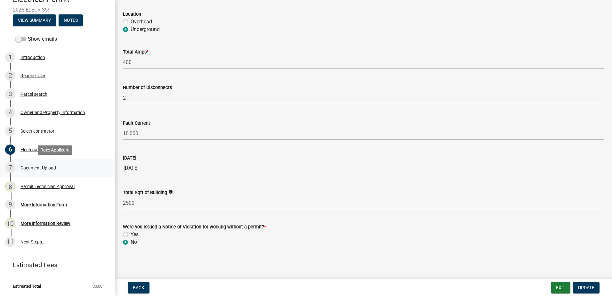
click at [52, 163] on div "7 Document Upload" at bounding box center [55, 168] width 100 height 10
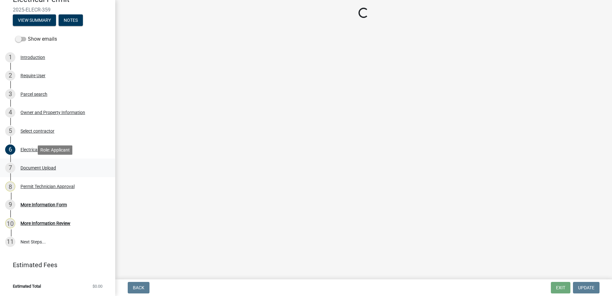
scroll to position [0, 0]
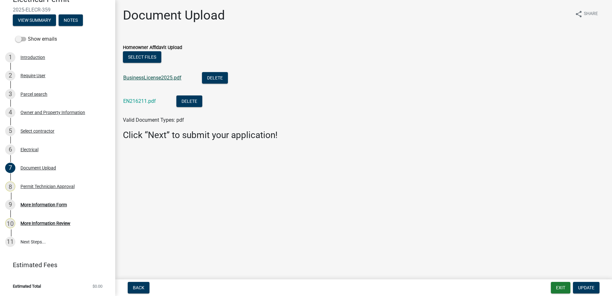
click at [156, 77] on link "BusinessLicense2025.pdf" at bounding box center [152, 78] width 58 height 6
click at [41, 205] on div "More Information Form" at bounding box center [43, 204] width 46 height 4
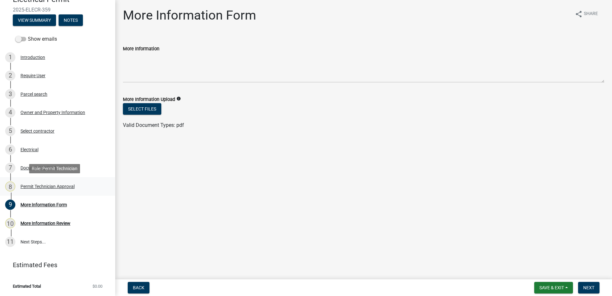
click at [38, 187] on div "Permit Technician Approval" at bounding box center [47, 186] width 54 height 4
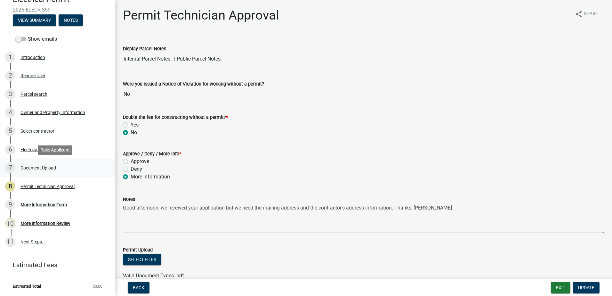
click at [28, 171] on div "7 Document Upload" at bounding box center [55, 168] width 100 height 10
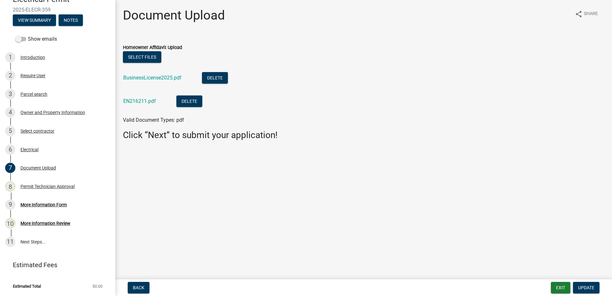
drag, startPoint x: 161, startPoint y: 76, endPoint x: 138, endPoint y: 84, distance: 23.9
click at [138, 84] on div "BusinessLicense2025.pdf" at bounding box center [157, 78] width 68 height 13
click at [142, 77] on link "BusinessLicense2025.pdf" at bounding box center [152, 78] width 58 height 6
click at [141, 102] on link "EN216211.pdf" at bounding box center [139, 101] width 33 height 6
click at [587, 287] on span "Update" at bounding box center [586, 287] width 16 height 5
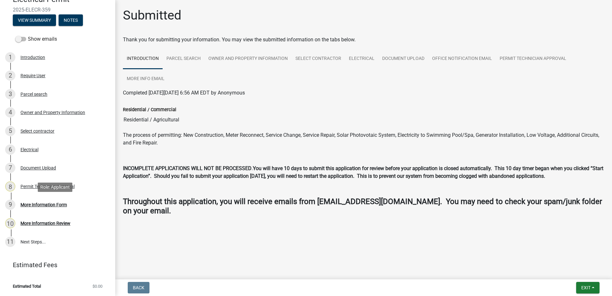
click at [57, 201] on div "9 More Information Form" at bounding box center [55, 204] width 100 height 10
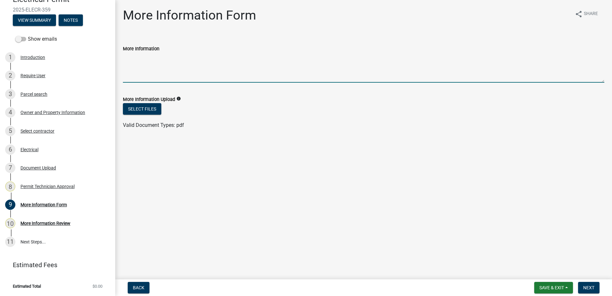
click at [184, 71] on textarea "More Information" at bounding box center [363, 67] width 481 height 30
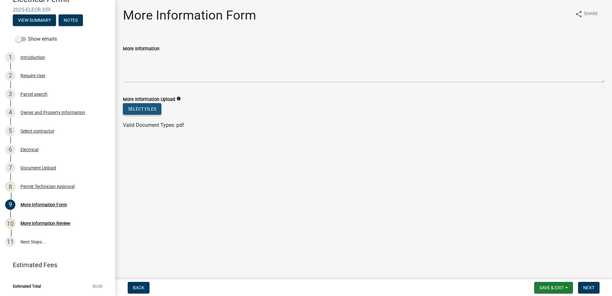
click at [150, 111] on button "Select files" at bounding box center [142, 109] width 38 height 12
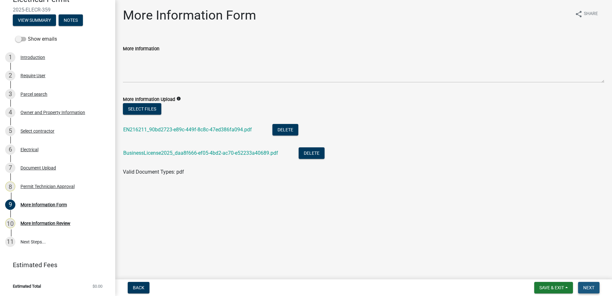
click at [592, 285] on span "Next" at bounding box center [588, 287] width 11 height 5
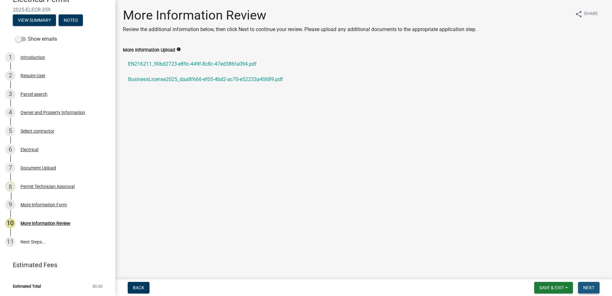
click at [588, 289] on span "Next" at bounding box center [588, 287] width 11 height 5
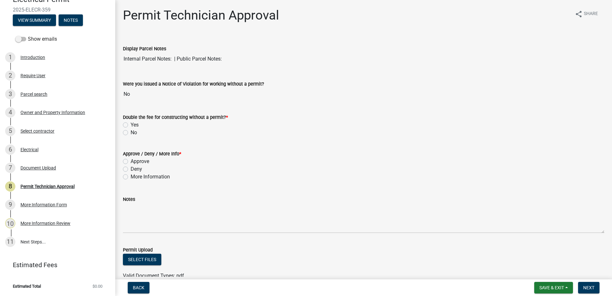
click at [131, 131] on label "No" at bounding box center [134, 133] width 6 height 8
click at [131, 131] on input "No" at bounding box center [133, 131] width 4 height 4
radio input "true"
click at [125, 165] on div "Approve" at bounding box center [363, 161] width 481 height 8
click at [131, 160] on label "Approve" at bounding box center [140, 161] width 19 height 8
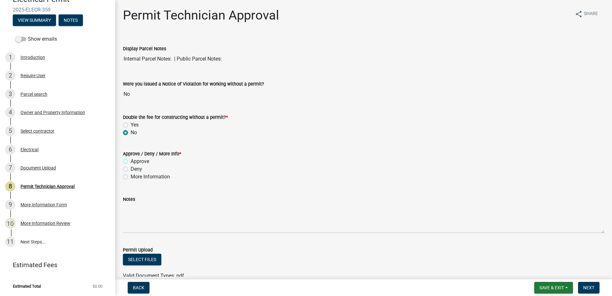
click at [131, 160] on input "Approve" at bounding box center [133, 159] width 4 height 4
radio input "true"
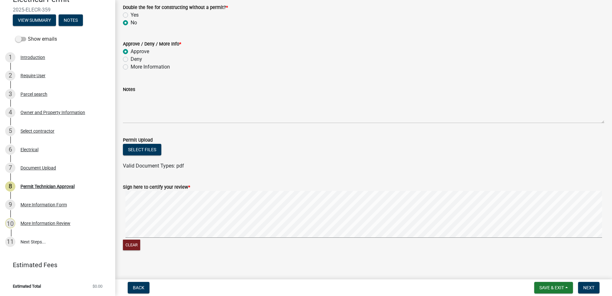
scroll to position [115, 0]
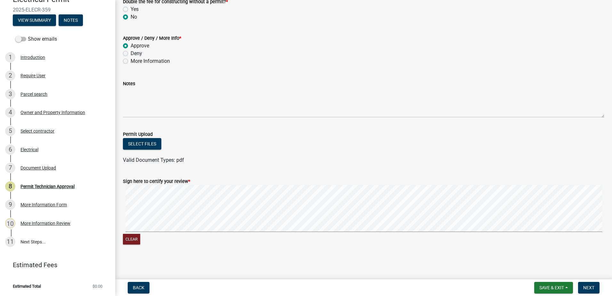
click at [176, 209] on div "Sign here to certify your review * Clear" at bounding box center [363, 208] width 491 height 76
click at [180, 234] on div "Clear" at bounding box center [363, 215] width 481 height 61
click at [394, 165] on wm-data-entity-input-list "Display Parcel Notes Internal Parcel Notes: | Public Parcel Notes: Were you iss…" at bounding box center [363, 85] width 481 height 331
click at [589, 284] on button "Next" at bounding box center [588, 288] width 21 height 12
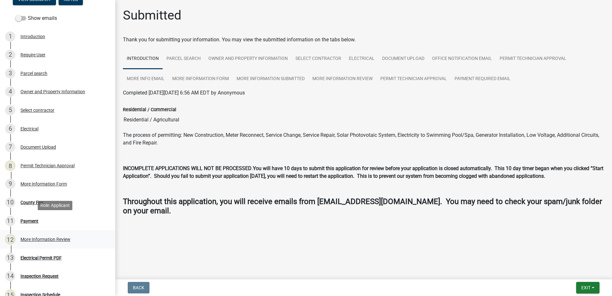
scroll to position [92, 0]
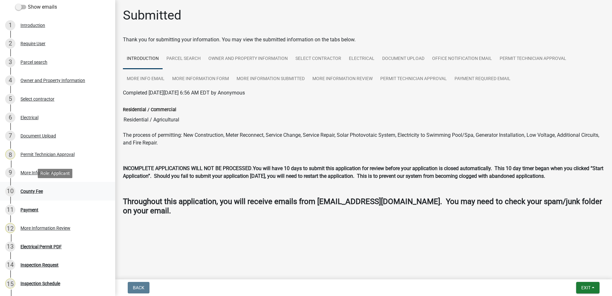
click at [22, 194] on div "10 County Fee" at bounding box center [55, 191] width 100 height 10
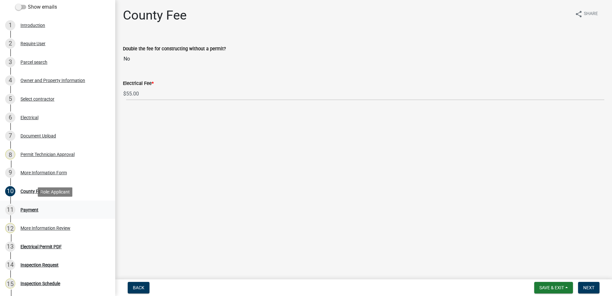
click at [28, 209] on div "Payment" at bounding box center [29, 209] width 18 height 4
click at [593, 286] on span "Next" at bounding box center [588, 287] width 11 height 5
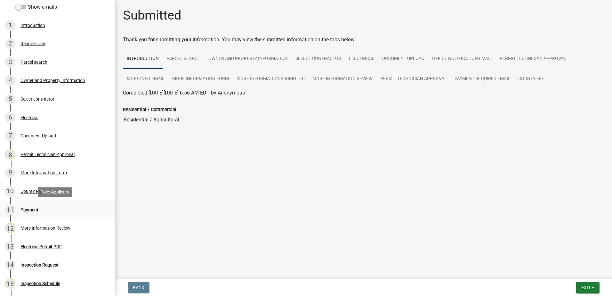
click at [31, 208] on div "Payment" at bounding box center [29, 209] width 18 height 4
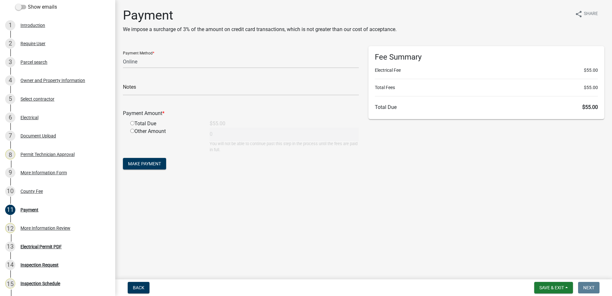
drag, startPoint x: 202, startPoint y: 70, endPoint x: 200, endPoint y: 67, distance: 3.9
click at [201, 68] on form "Payment Method * Credit Card POS Check Cash Online Notes Payment Amount * Total…" at bounding box center [241, 108] width 236 height 125
drag, startPoint x: 199, startPoint y: 65, endPoint x: 190, endPoint y: 69, distance: 9.5
click at [198, 66] on select "Credit Card POS Check Cash Online" at bounding box center [241, 61] width 236 height 13
select select "0: 2"
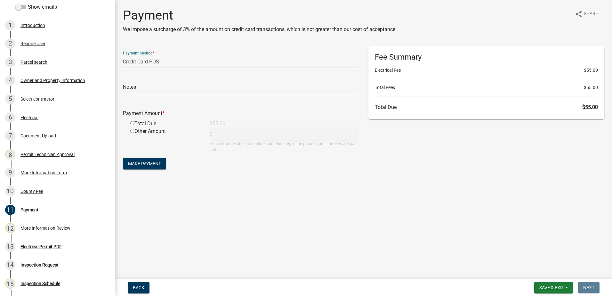
click at [123, 55] on select "Credit Card POS Check Cash Online" at bounding box center [241, 61] width 236 height 13
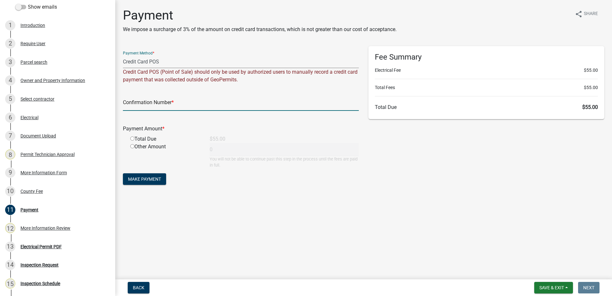
click at [145, 100] on input "text" at bounding box center [241, 104] width 236 height 13
paste input "R267065959068"
type input "R267065959068"
click at [131, 140] on div "Payment Amount * Total Due $55.00 Other Amount 0 You will not be able to contin…" at bounding box center [241, 142] width 236 height 52
click at [131, 138] on input "radio" at bounding box center [132, 138] width 4 height 4
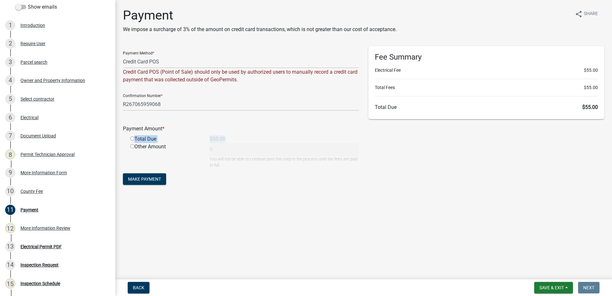
radio input "true"
type input "55"
drag, startPoint x: 148, startPoint y: 179, endPoint x: 150, endPoint y: 175, distance: 3.6
click at [148, 178] on span "Make Payment" at bounding box center [144, 178] width 33 height 5
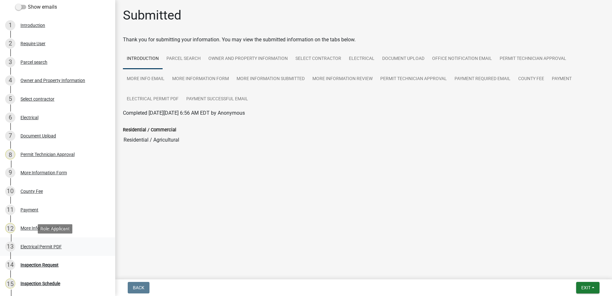
click at [42, 245] on div "Electrical Permit PDF" at bounding box center [40, 246] width 41 height 4
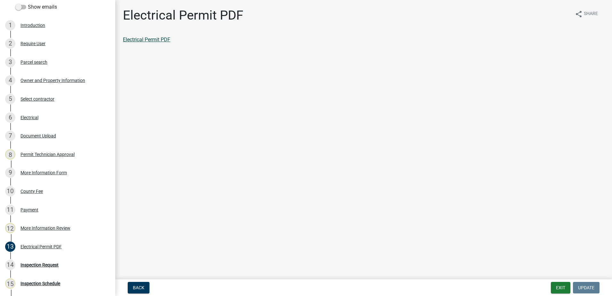
drag, startPoint x: 147, startPoint y: 35, endPoint x: 146, endPoint y: 38, distance: 3.3
click at [147, 35] on div "Electrical Permit PDF share Share Electrical Permit PDF" at bounding box center [363, 31] width 491 height 47
click at [145, 42] on link "Electrical Permit PDF" at bounding box center [146, 39] width 47 height 6
click at [34, 263] on div "Inspection Request" at bounding box center [39, 264] width 38 height 4
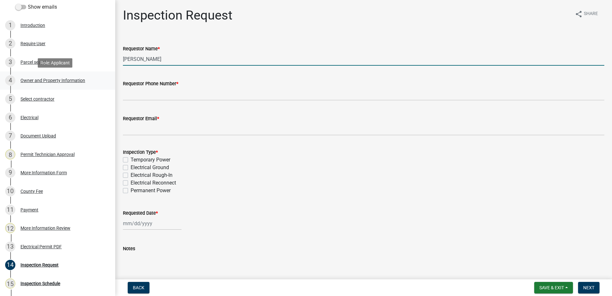
drag, startPoint x: 187, startPoint y: 56, endPoint x: 6, endPoint y: 72, distance: 181.7
click at [3, 71] on div "Electrical Permit 2025-ELECR-359 View Summary Notes Show emails 1 Introduction …" at bounding box center [306, 148] width 612 height 296
type input "[PERSON_NAME]"
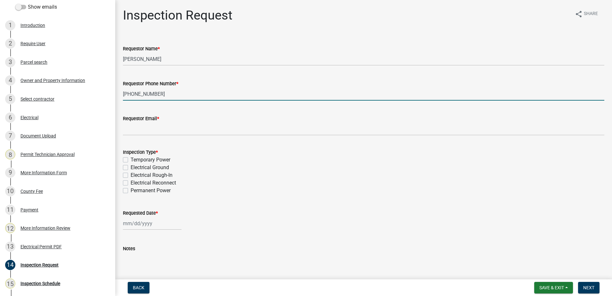
type input "[PHONE_NUMBER]"
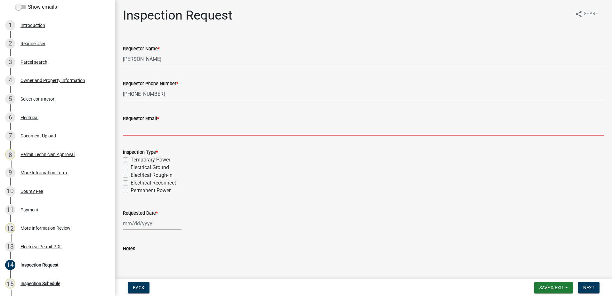
click at [145, 128] on input "Requestor Email *" at bounding box center [363, 128] width 481 height 13
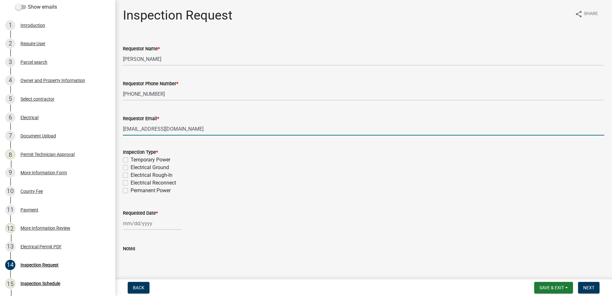
type input "[EMAIL_ADDRESS][DOMAIN_NAME]"
drag, startPoint x: 127, startPoint y: 190, endPoint x: 122, endPoint y: 186, distance: 6.8
click at [131, 190] on label "Permanent Power" at bounding box center [151, 190] width 40 height 8
click at [131, 190] on input "Permanent Power" at bounding box center [133, 188] width 4 height 4
checkbox input "true"
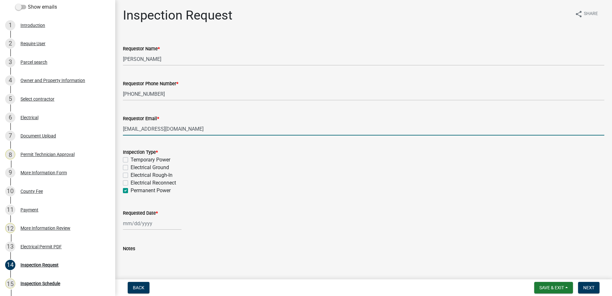
checkbox input "false"
checkbox input "true"
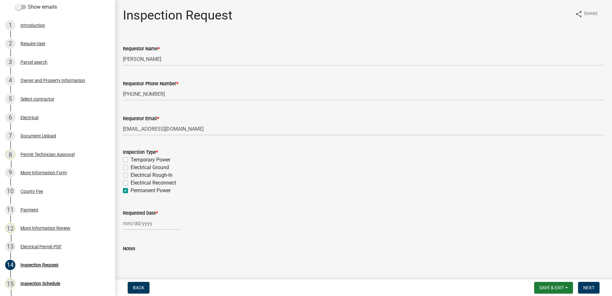
click at [121, 185] on div "Inspection Type * Temporary Power Electrical Ground Electrical Rough-In Electri…" at bounding box center [363, 167] width 491 height 54
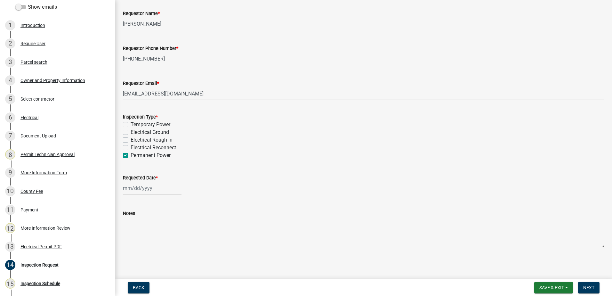
scroll to position [36, 0]
select select "9"
select select "2025"
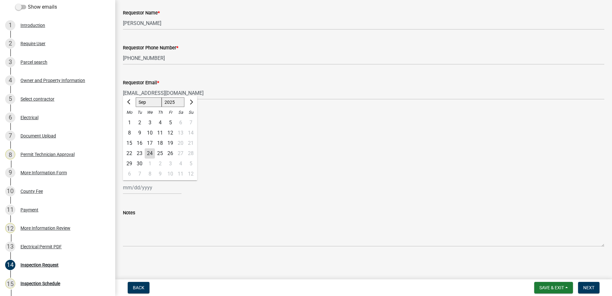
click at [125, 188] on input "Requested Date *" at bounding box center [152, 187] width 59 height 13
click at [149, 153] on div "24" at bounding box center [150, 153] width 10 height 10
type input "[DATE]"
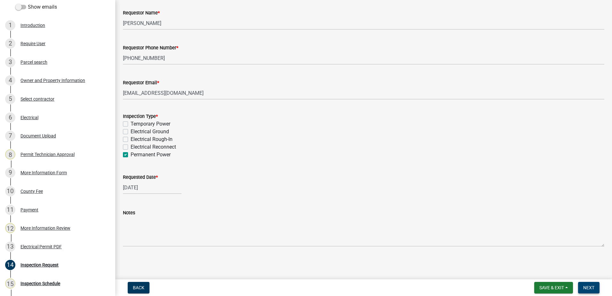
click at [587, 288] on span "Next" at bounding box center [588, 287] width 11 height 5
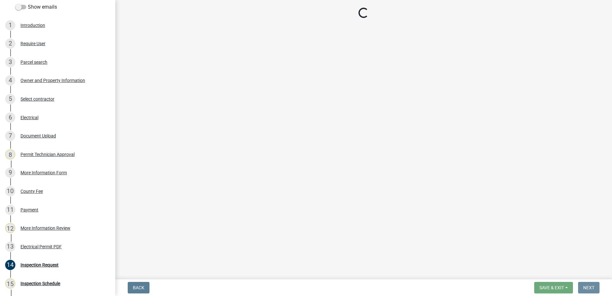
scroll to position [0, 0]
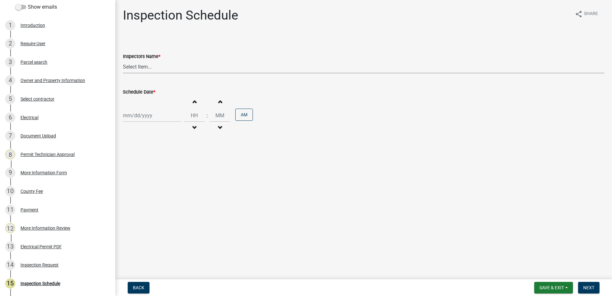
click at [144, 62] on select "Select Item... mrivera ([PERSON_NAME]) [PERSON_NAME] ([PERSON_NAME] ([PERSON_NA…" at bounding box center [363, 66] width 481 height 13
click at [123, 60] on select "Select Item... mrivera ([PERSON_NAME]) [PERSON_NAME] ([PERSON_NAME] ([PERSON_NA…" at bounding box center [363, 66] width 481 height 13
click at [153, 61] on select "Select Item... mrivera ([PERSON_NAME]) [PERSON_NAME] ([PERSON_NAME] ([PERSON_NA…" at bounding box center [363, 66] width 481 height 13
select select "07642ab0-564c-47bb-824b-0ccf2da83593"
click at [123, 60] on select "Select Item... mrivera ([PERSON_NAME]) [PERSON_NAME] ([PERSON_NAME] ([PERSON_NA…" at bounding box center [363, 66] width 481 height 13
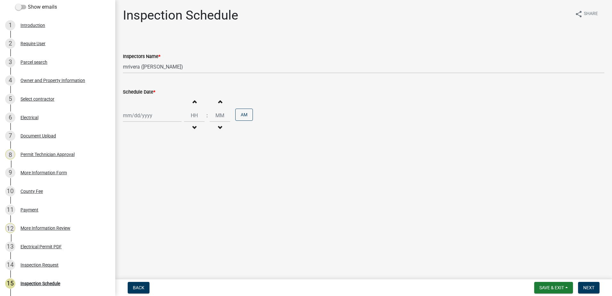
drag, startPoint x: 138, startPoint y: 124, endPoint x: 140, endPoint y: 118, distance: 6.8
click at [139, 124] on div "Increment hours Decrement hours : Increment minutes Decrement minutes AM" at bounding box center [363, 115] width 481 height 39
select select "9"
select select "2025"
click at [140, 118] on div "[PERSON_NAME] Feb Mar Apr [PERSON_NAME][DATE] Oct Nov [DATE] 1526 1527 1528 152…" at bounding box center [152, 115] width 59 height 13
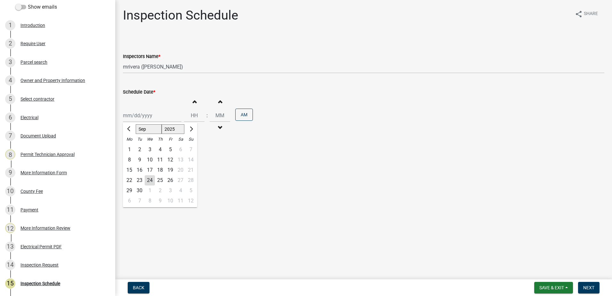
click at [160, 182] on div "25" at bounding box center [160, 180] width 10 height 10
type input "[DATE]"
click at [589, 283] on button "Next" at bounding box center [588, 288] width 21 height 12
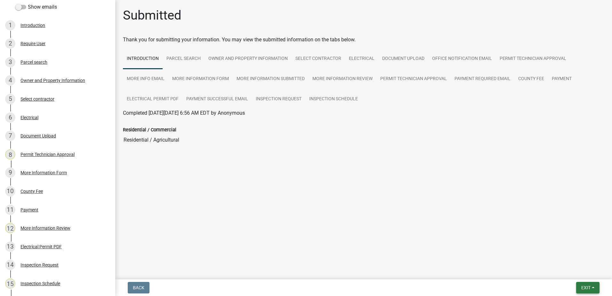
click at [586, 282] on button "Exit" at bounding box center [587, 288] width 23 height 12
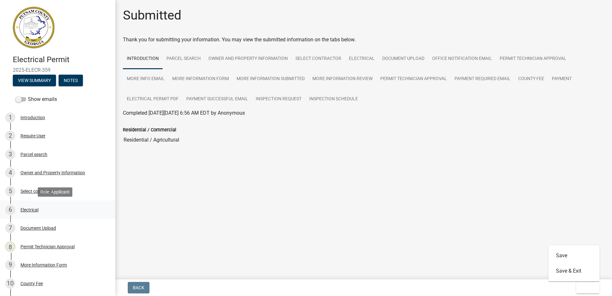
click at [38, 210] on div "Electrical" at bounding box center [29, 209] width 18 height 4
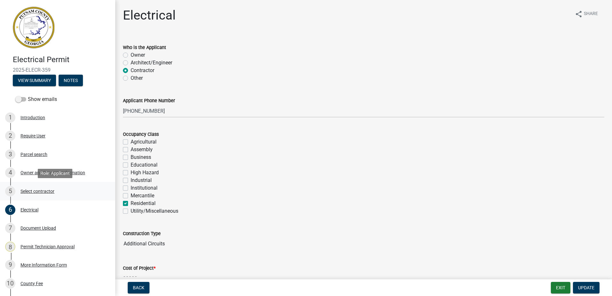
click at [41, 189] on div "Select contractor" at bounding box center [37, 191] width 34 height 4
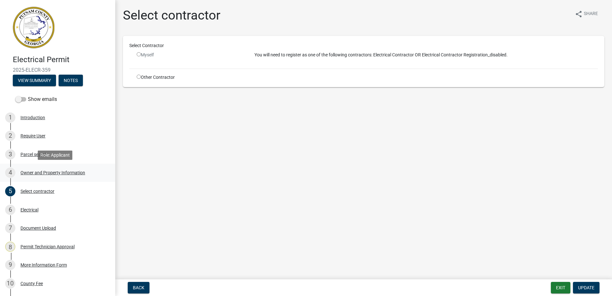
click at [25, 171] on div "Owner and Property Information" at bounding box center [52, 172] width 65 height 4
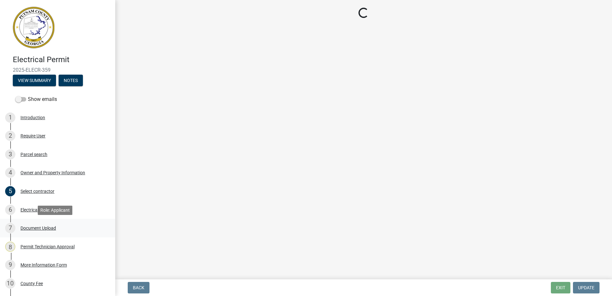
select select "34fe85c2-5f76-4343-b6bb-8ca387e0bed7"
select select "83394b22-4a11-496c-8e5c-75ade2e72faf"
select select "ece5c1a9-df30-4702-9587-5deee23533b7"
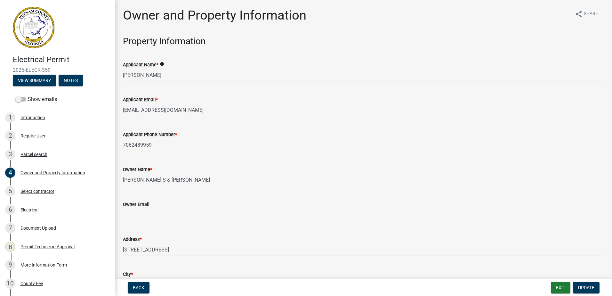
drag, startPoint x: 355, startPoint y: 21, endPoint x: 369, endPoint y: 30, distance: 16.1
